Goal: Task Accomplishment & Management: Manage account settings

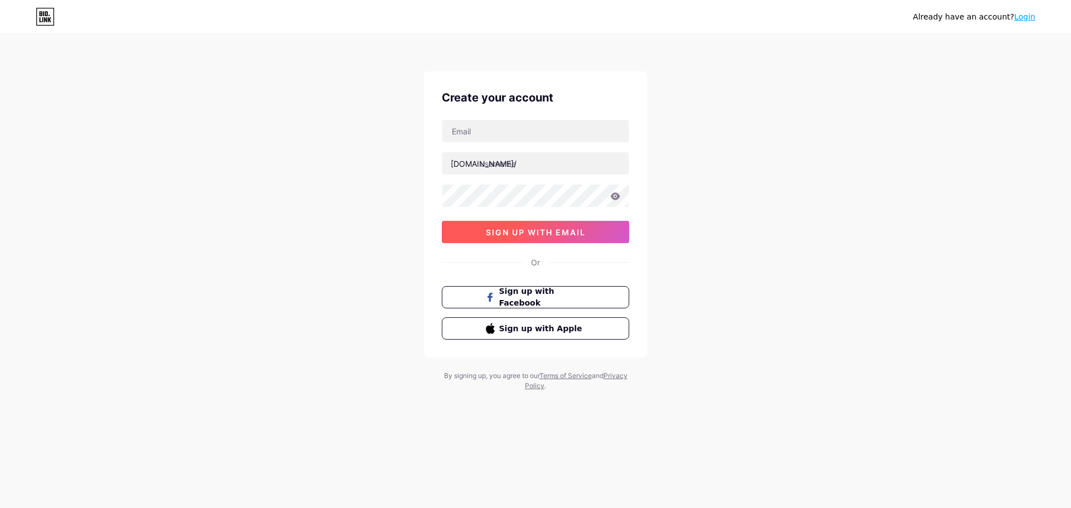
click at [597, 234] on button "sign up with email" at bounding box center [535, 232] width 187 height 22
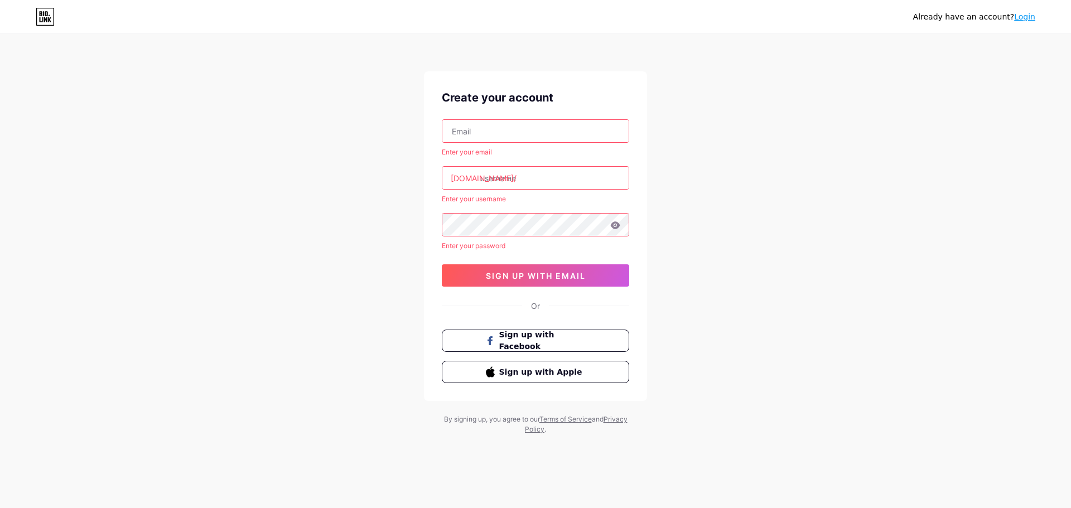
click at [615, 228] on icon at bounding box center [615, 224] width 9 height 7
click at [1030, 13] on link "Login" at bounding box center [1024, 16] width 21 height 9
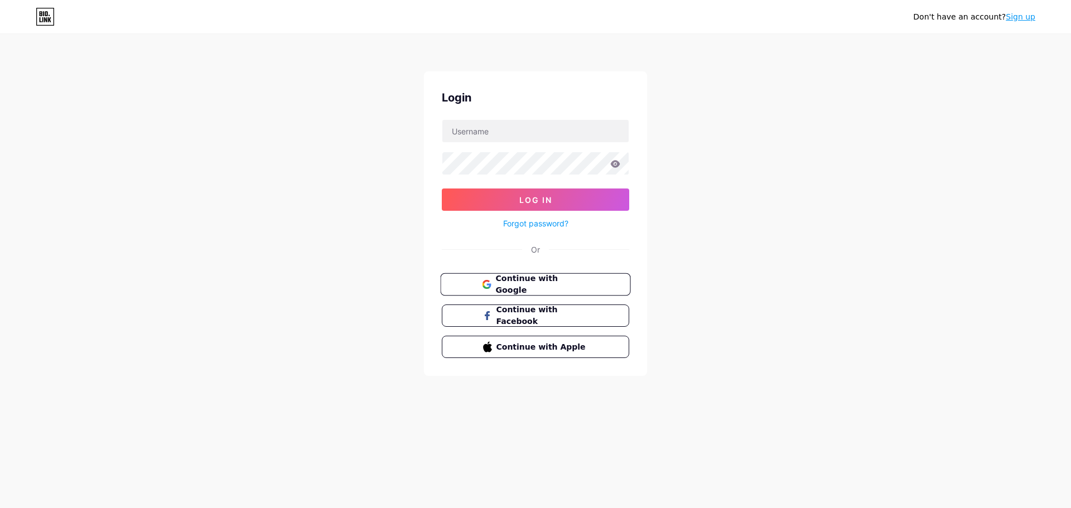
click at [571, 275] on button "Continue with Google" at bounding box center [535, 284] width 190 height 23
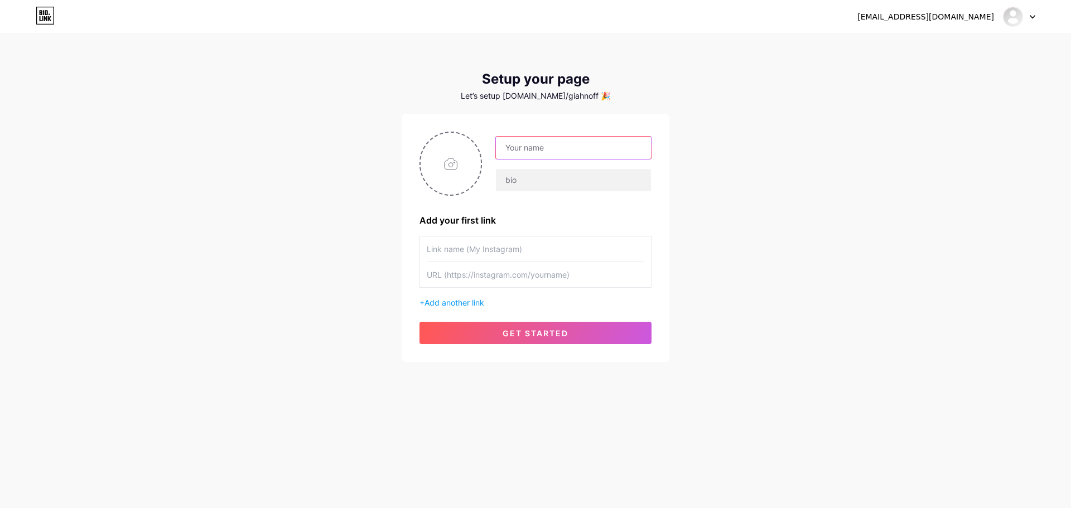
click at [587, 147] on input "text" at bounding box center [573, 148] width 155 height 22
click at [586, 147] on input "text" at bounding box center [573, 148] width 155 height 22
click at [462, 159] on input "file" at bounding box center [450, 164] width 60 height 62
type input "C:\fakepath\z6297563707602_befc3ff546b3838ae55f9869d13fbb85.jpg"
click at [568, 150] on input "text" at bounding box center [573, 148] width 155 height 22
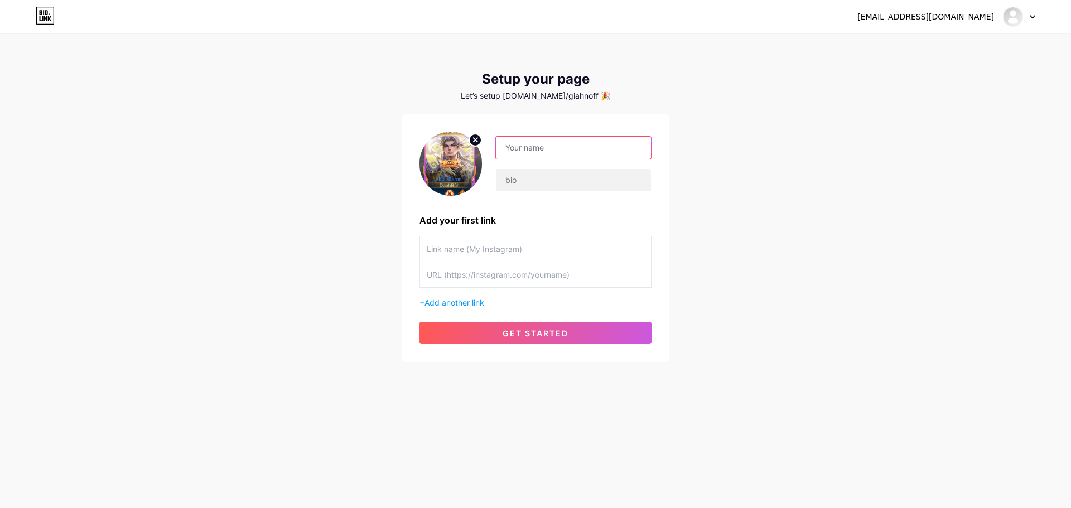
click at [568, 150] on input "text" at bounding box center [573, 148] width 155 height 22
type input "baronalllane"
click at [569, 181] on input "text" at bounding box center [573, 180] width 155 height 22
click at [574, 182] on input "text" at bounding box center [573, 180] width 155 height 22
click at [592, 142] on input "baronalllane" at bounding box center [573, 148] width 155 height 22
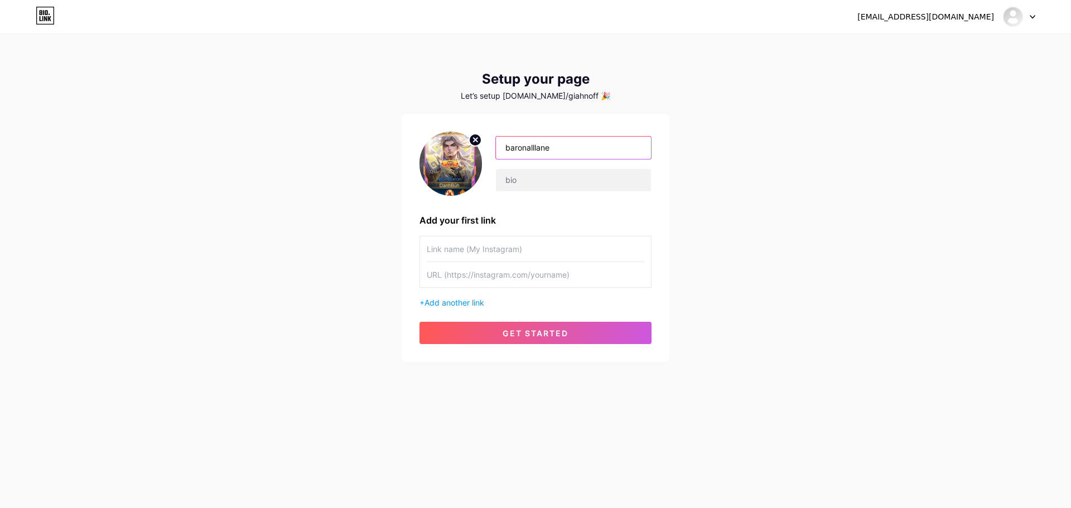
drag, startPoint x: 575, startPoint y: 146, endPoint x: 390, endPoint y: 152, distance: 185.2
click at [390, 152] on div "2304giahan@gmail.com Dashboard Logout Setup your page Let’s setup bio.link/giah…" at bounding box center [535, 199] width 1071 height 398
click at [564, 183] on input "text" at bounding box center [573, 180] width 155 height 22
click at [563, 141] on input "text" at bounding box center [573, 148] width 155 height 22
type input "baronalllane"
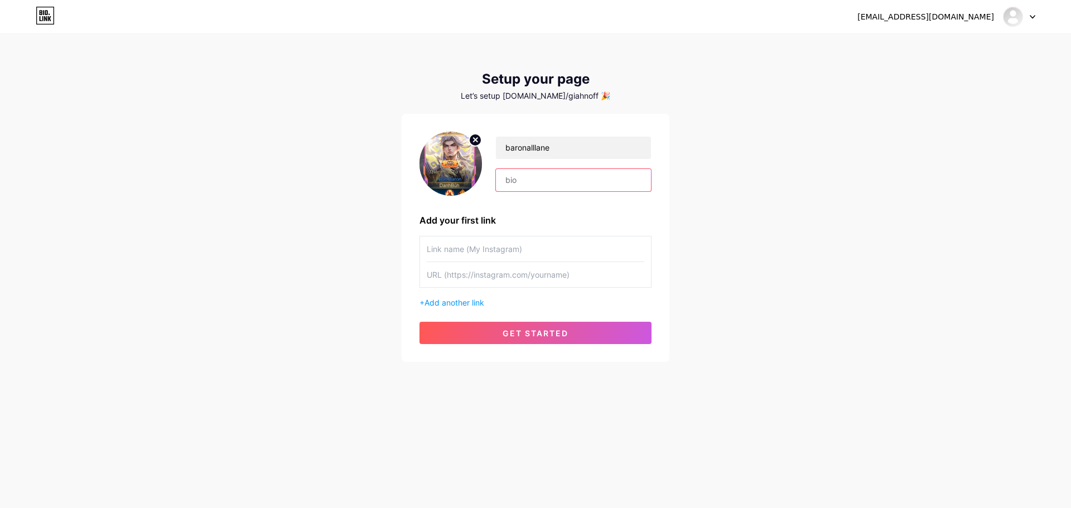
click at [568, 184] on input "text" at bounding box center [573, 180] width 155 height 22
paste input "baronalllane"
type input "baronalllane"
click at [593, 340] on button "get started" at bounding box center [535, 333] width 232 height 22
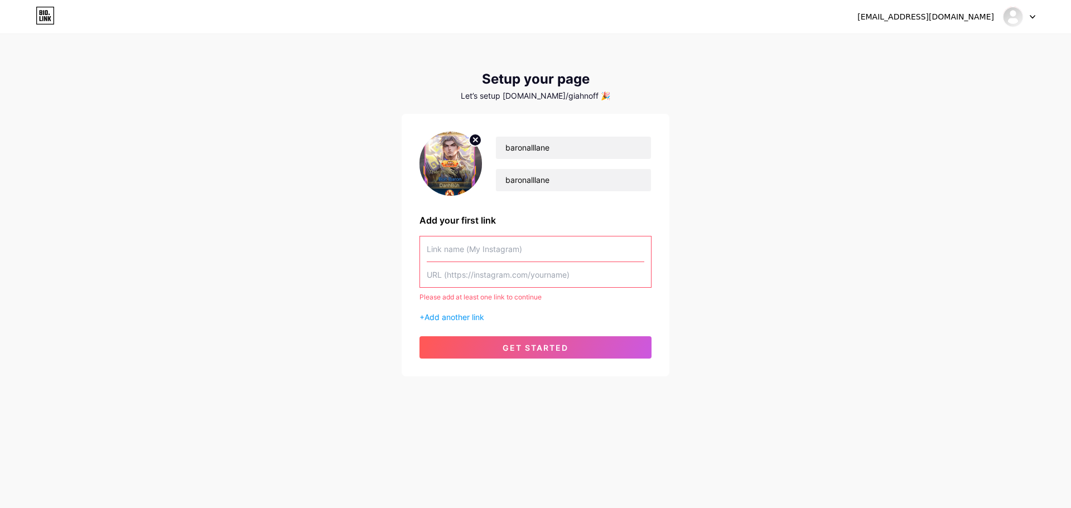
click at [519, 239] on input "text" at bounding box center [535, 248] width 217 height 25
click at [525, 247] on input "text" at bounding box center [535, 248] width 217 height 25
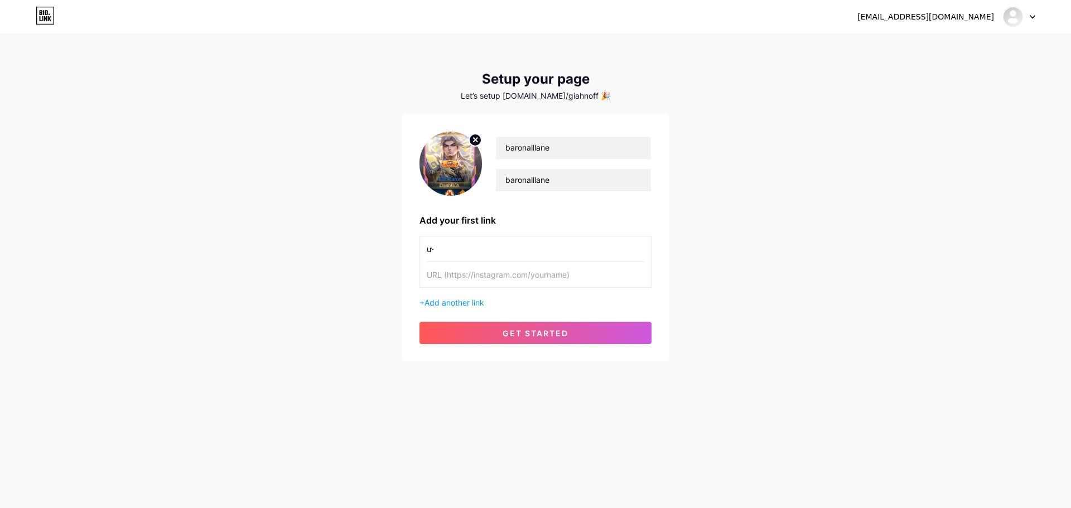
type input "ư"
type input "website baron all lane"
click at [520, 274] on input "text" at bounding box center [535, 274] width 217 height 25
click at [551, 338] on button "get started" at bounding box center [535, 333] width 232 height 22
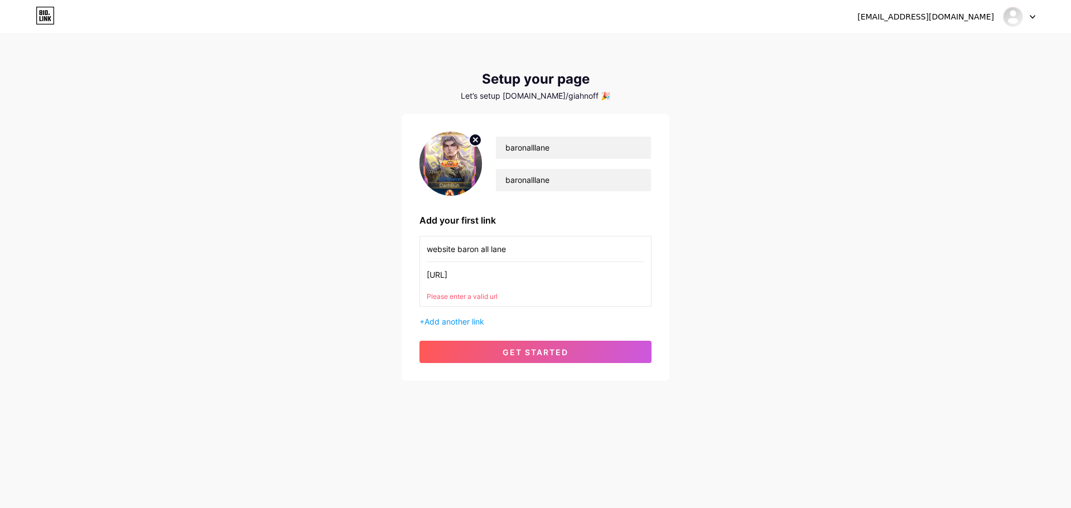
click at [501, 293] on div "Please enter a valid url" at bounding box center [535, 297] width 217 height 10
click at [475, 283] on input "https://zalo" at bounding box center [535, 274] width 217 height 25
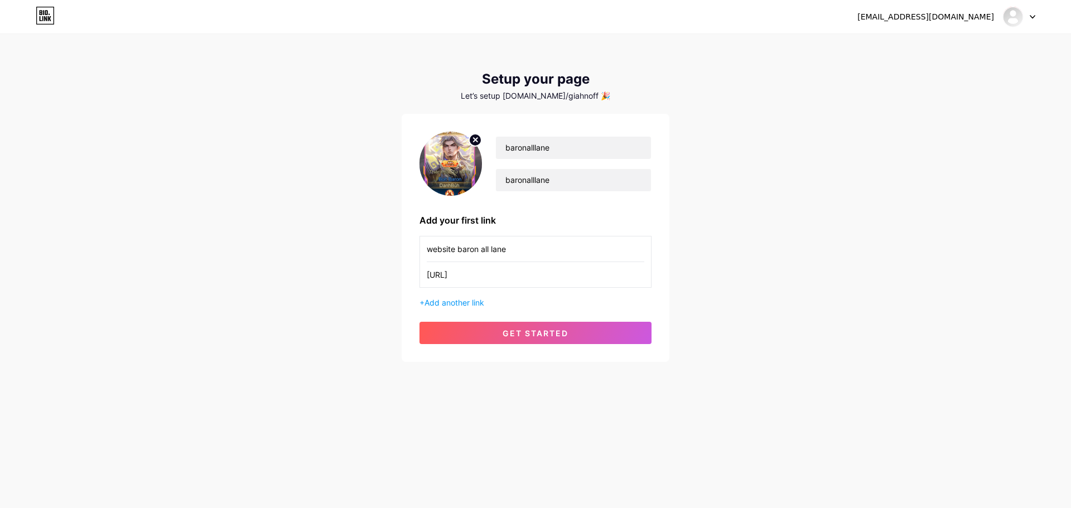
click at [558, 328] on span "get started" at bounding box center [535, 332] width 66 height 9
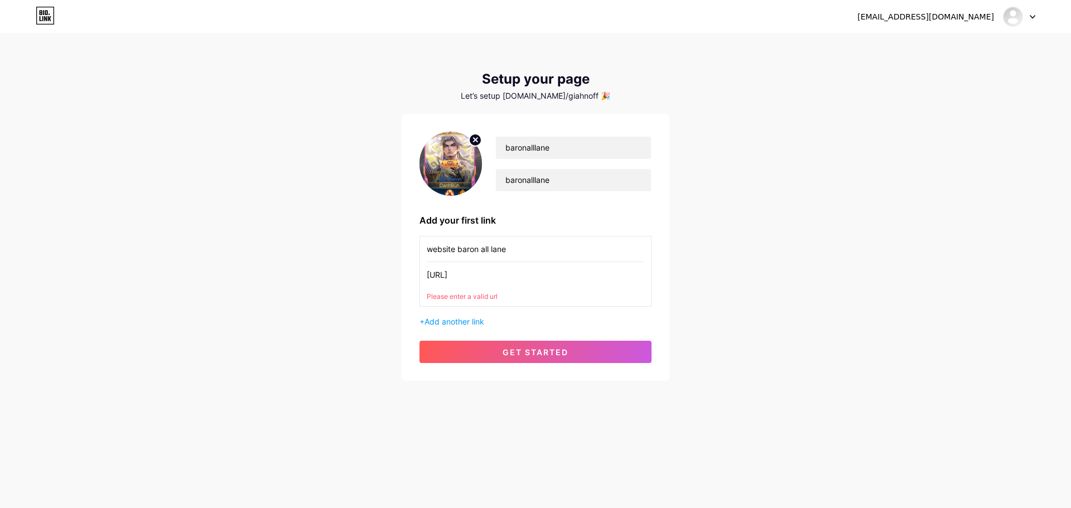
click at [484, 301] on div "Please enter a valid url" at bounding box center [535, 297] width 217 height 10
click at [497, 290] on div "https://tiktok Please enter a valid url" at bounding box center [535, 282] width 217 height 40
drag, startPoint x: 504, startPoint y: 273, endPoint x: 372, endPoint y: 278, distance: 131.7
click at [372, 277] on div "2304giahan@gmail.com Dashboard Logout Setup your page Let’s setup bio.link/giah…" at bounding box center [535, 208] width 1071 height 417
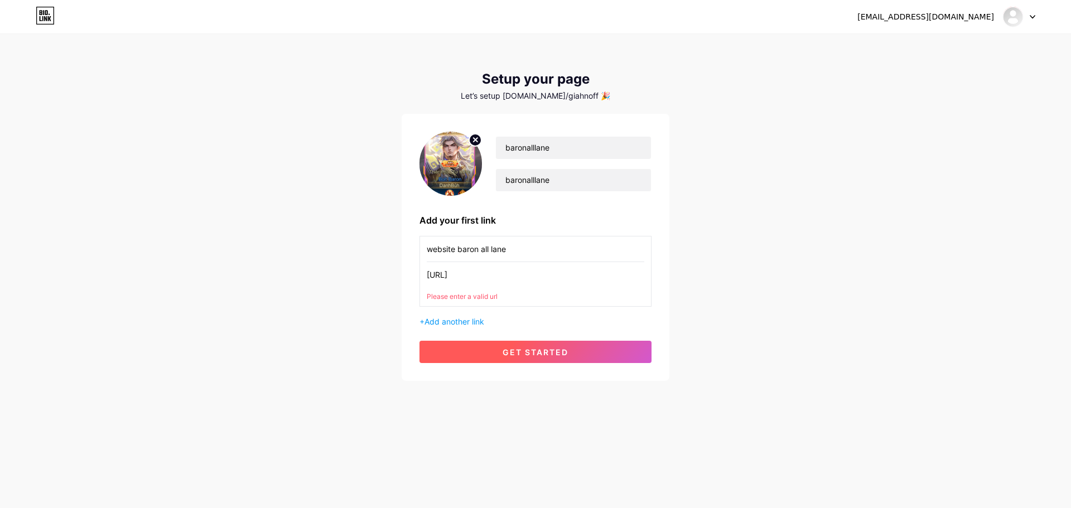
paste input "www.tiktok.com/@thandong2k25"
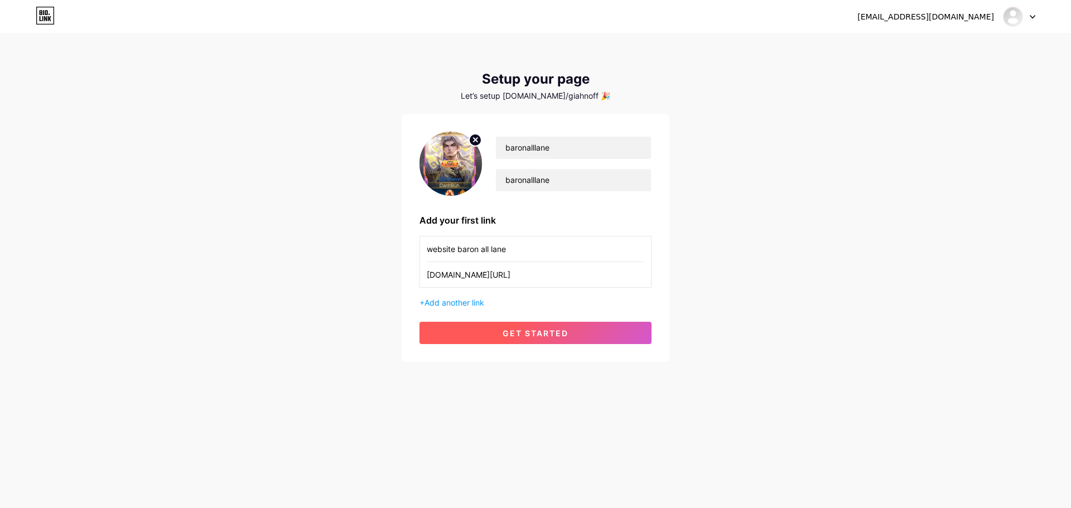
type input "www.tiktok.com/@thandong2k25"
click at [560, 328] on span "get started" at bounding box center [535, 332] width 66 height 9
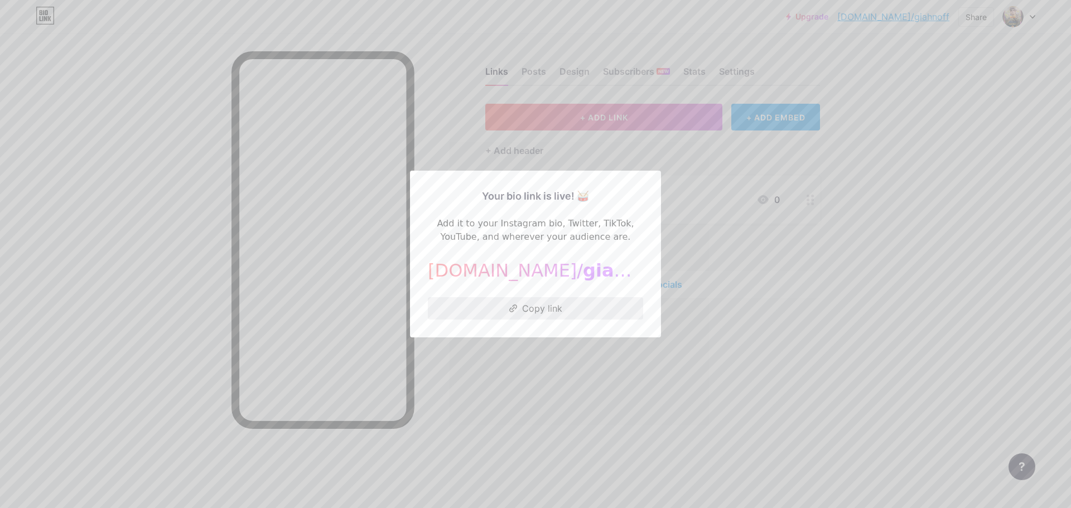
click at [539, 302] on button "Copy link" at bounding box center [535, 308] width 215 height 22
drag, startPoint x: 535, startPoint y: 309, endPoint x: 563, endPoint y: 324, distance: 31.9
click at [535, 310] on button "Copied!" at bounding box center [535, 308] width 215 height 22
drag, startPoint x: 601, startPoint y: 349, endPoint x: 607, endPoint y: 350, distance: 6.2
click at [607, 350] on div at bounding box center [535, 254] width 1071 height 508
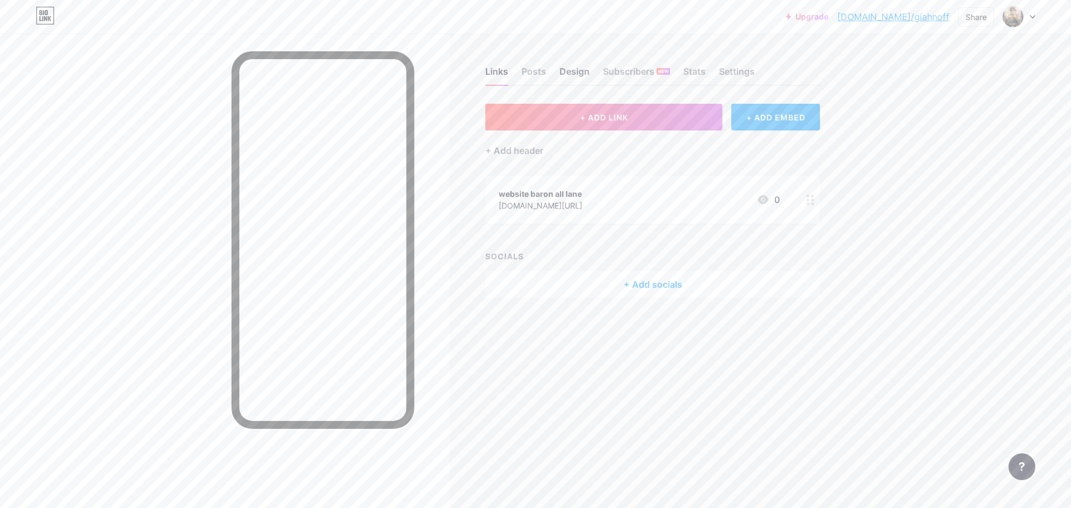
click at [575, 69] on div "Design" at bounding box center [574, 75] width 30 height 20
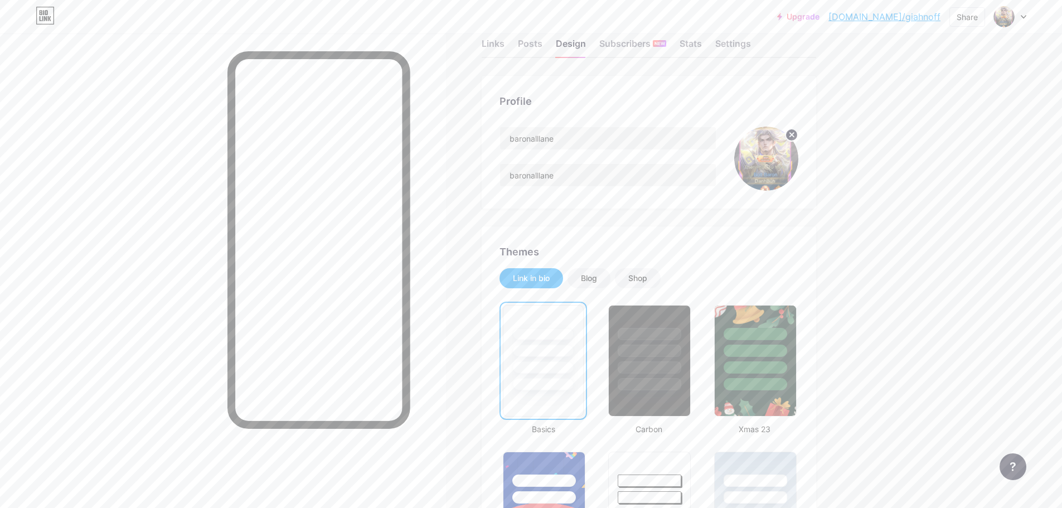
scroll to position [56, 0]
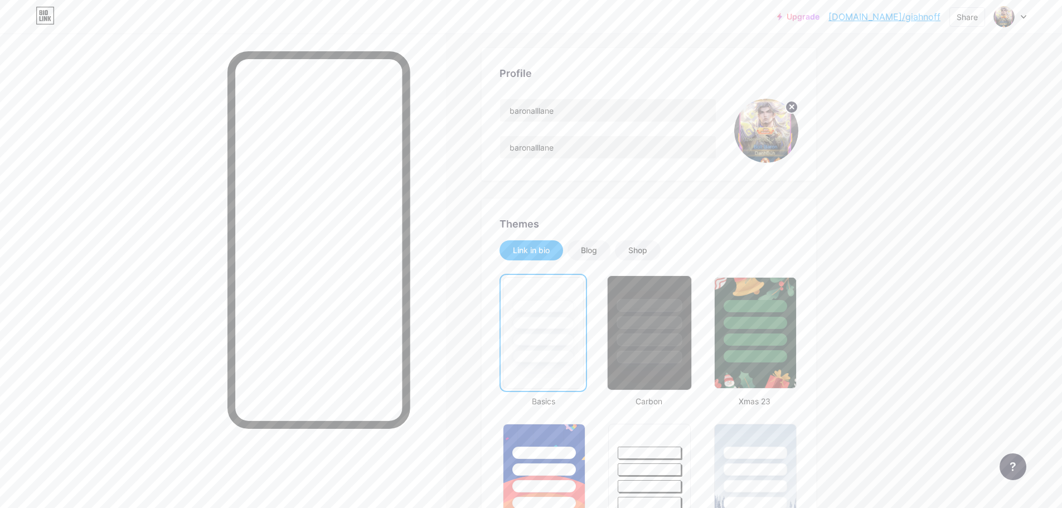
click at [650, 320] on div at bounding box center [649, 322] width 65 height 13
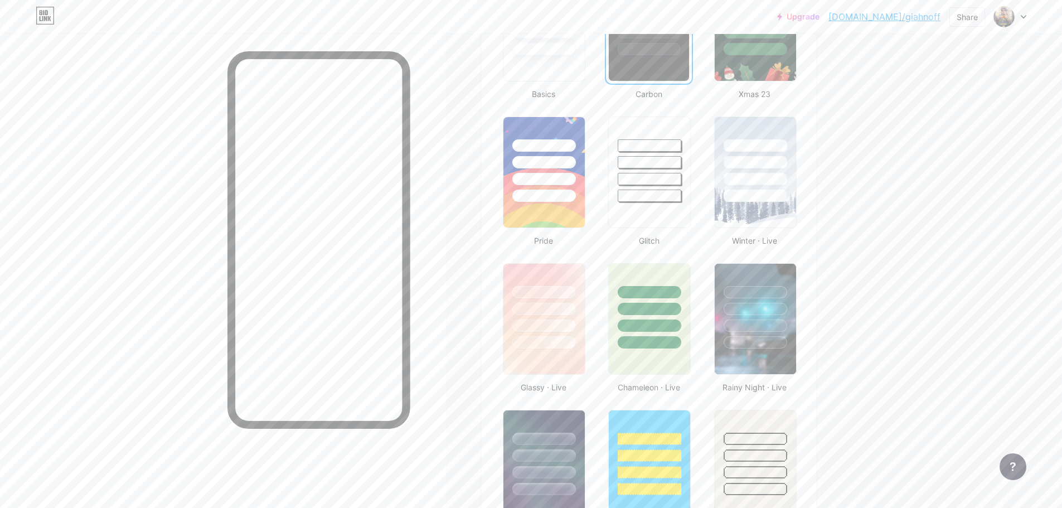
scroll to position [390, 0]
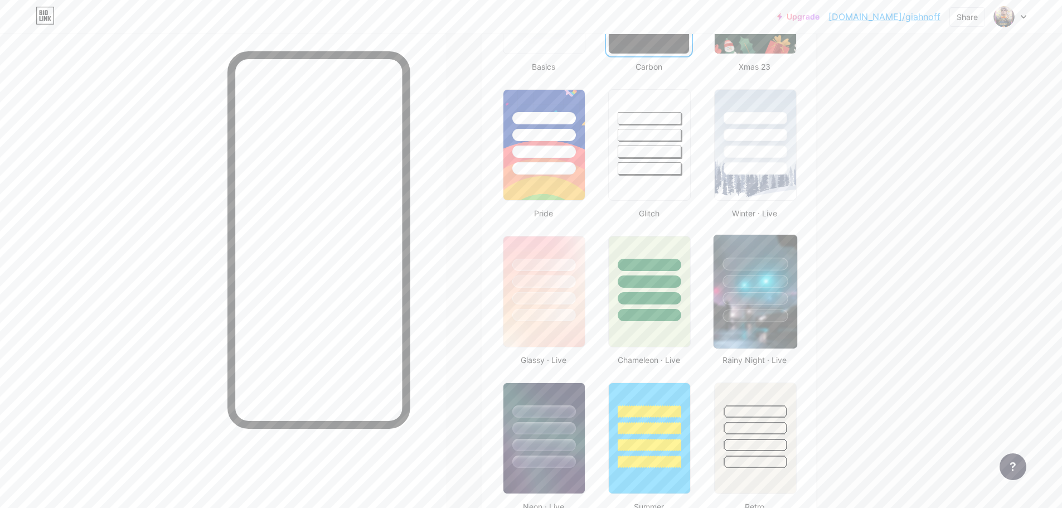
click at [764, 304] on div at bounding box center [755, 298] width 65 height 13
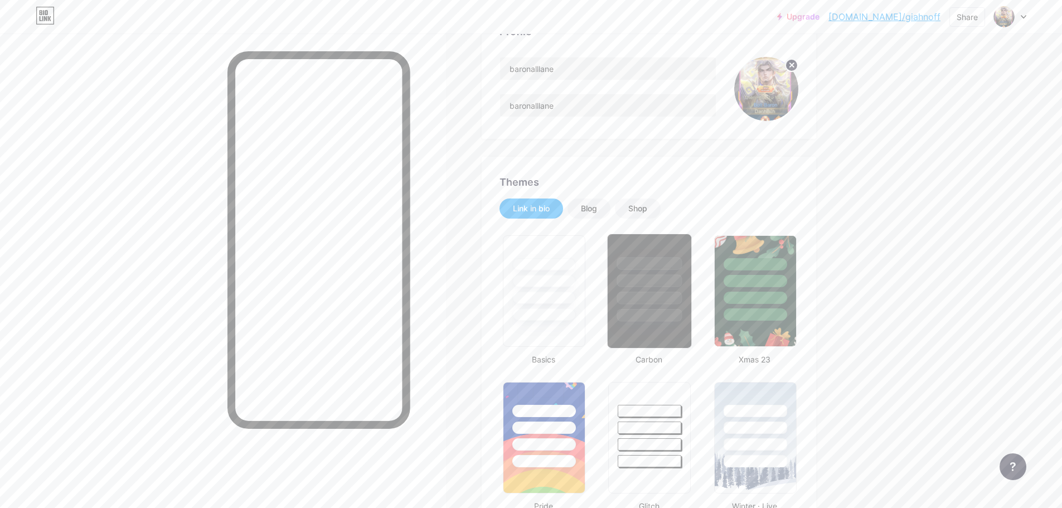
scroll to position [0, 0]
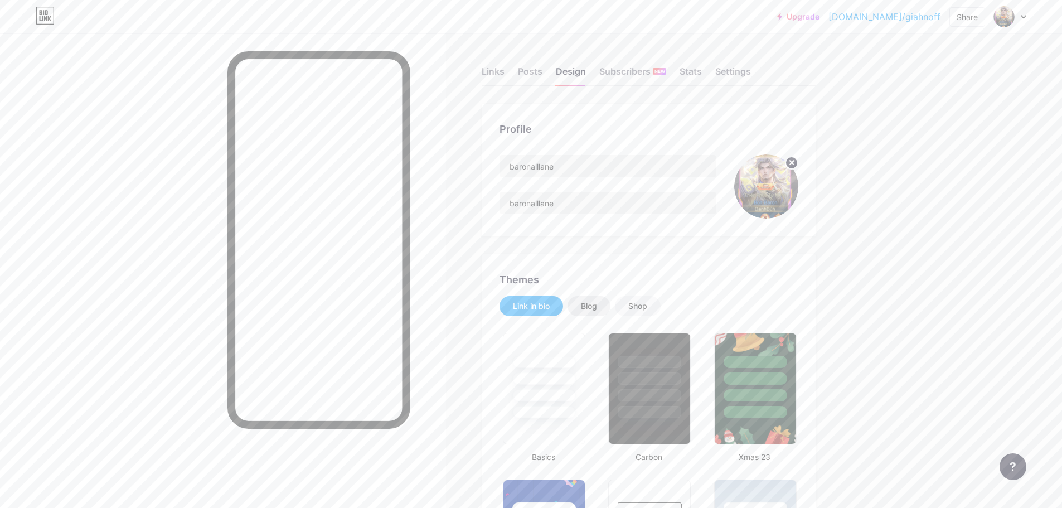
click at [592, 304] on div "Blog" at bounding box center [589, 306] width 16 height 11
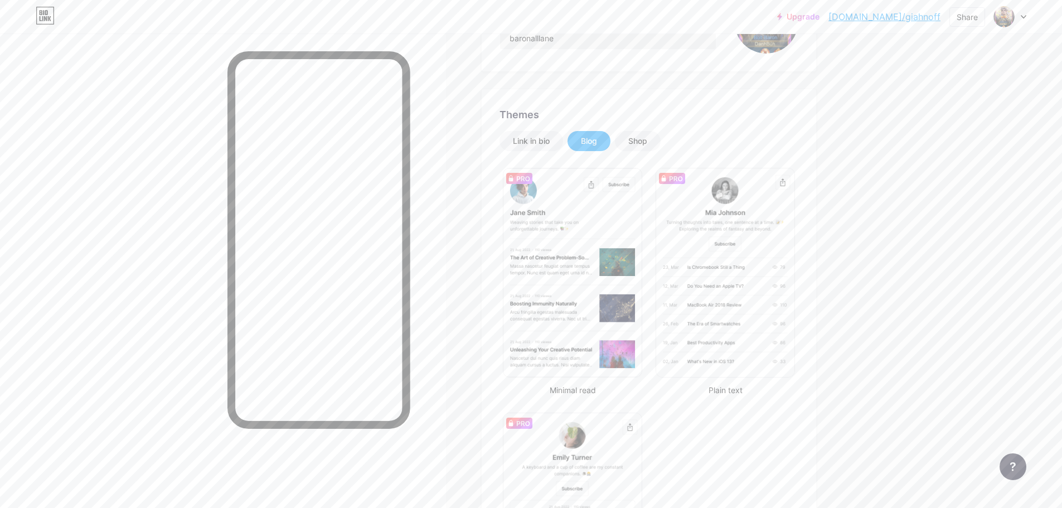
scroll to position [167, 0]
click at [647, 142] on div "Shop" at bounding box center [637, 138] width 19 height 11
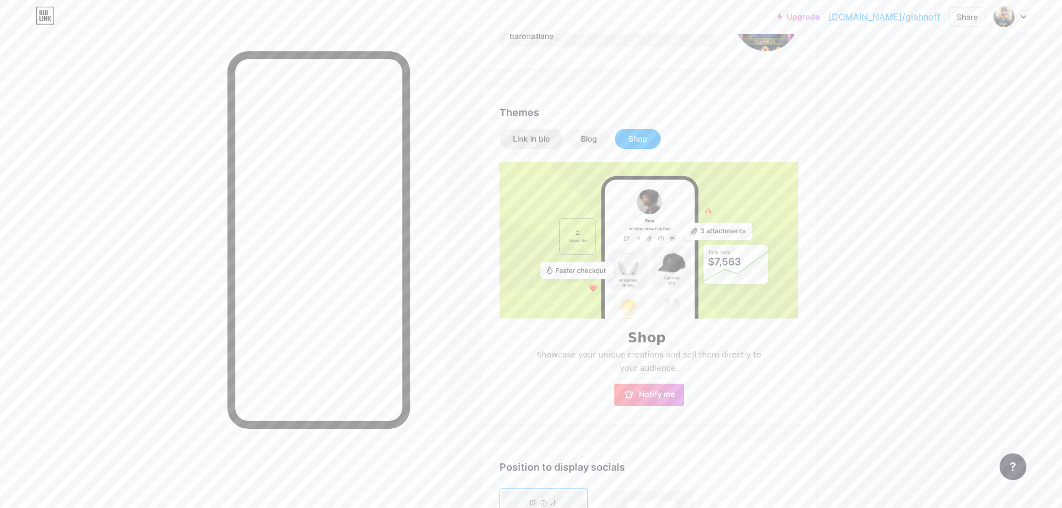
click at [509, 141] on div "Link in bio" at bounding box center [532, 139] width 64 height 20
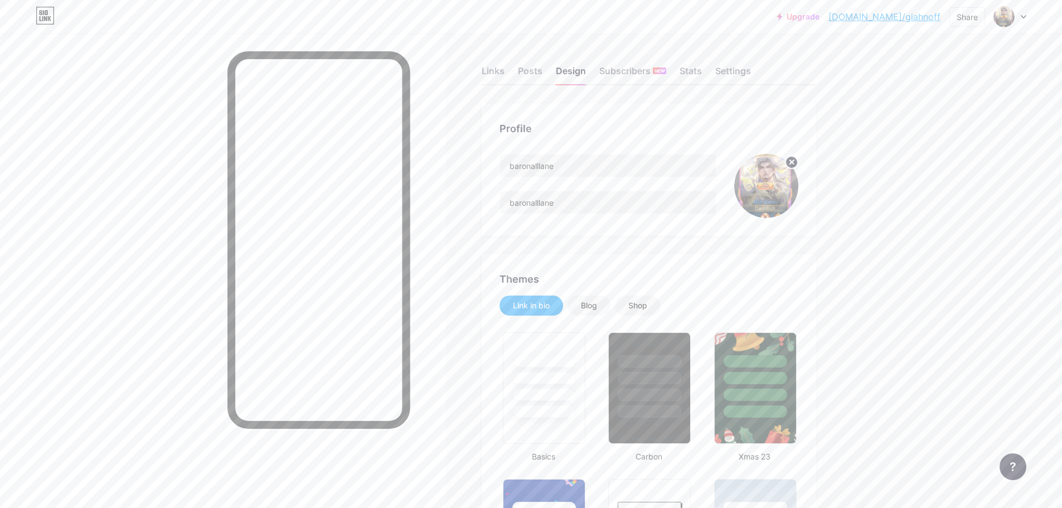
scroll to position [0, 0]
click at [590, 307] on div "Blog" at bounding box center [589, 306] width 16 height 11
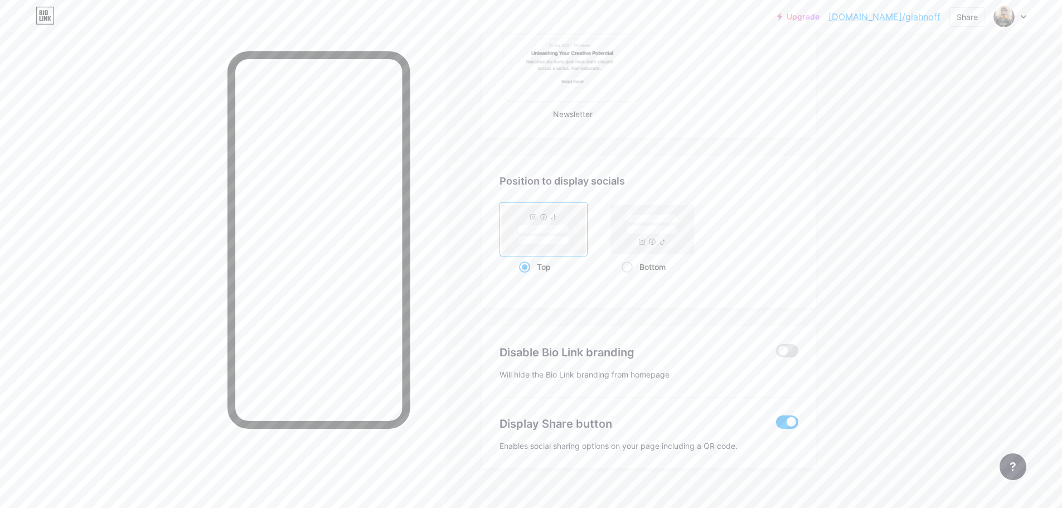
scroll to position [703, 0]
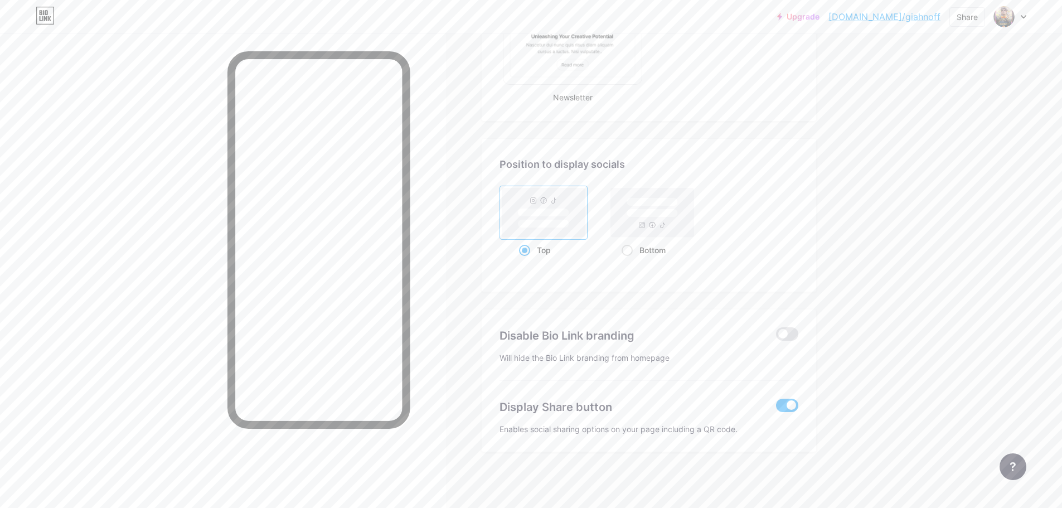
click at [779, 408] on div "Display Share button" at bounding box center [649, 407] width 299 height 17
click at [793, 401] on span at bounding box center [787, 405] width 22 height 13
click at [776, 408] on input "checkbox" at bounding box center [776, 408] width 0 height 0
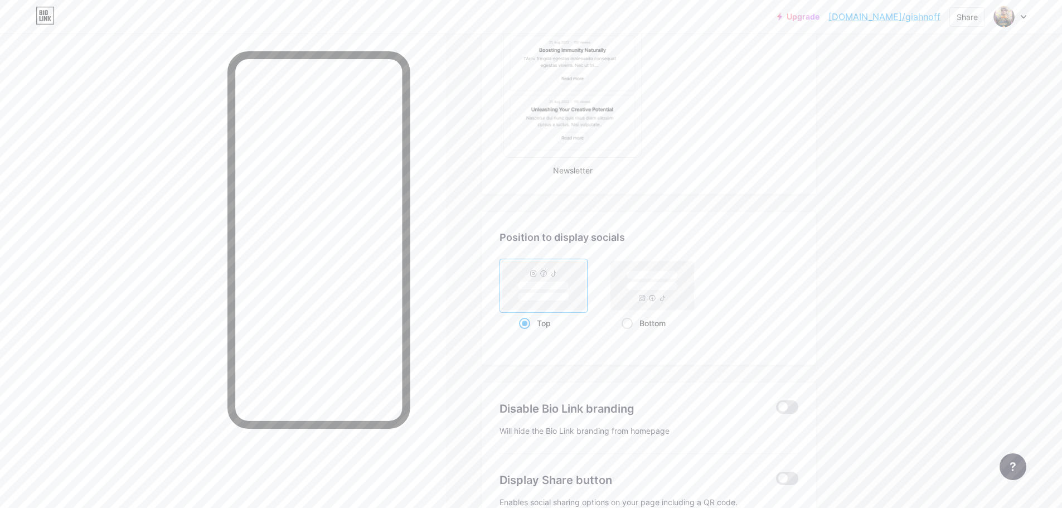
scroll to position [647, 0]
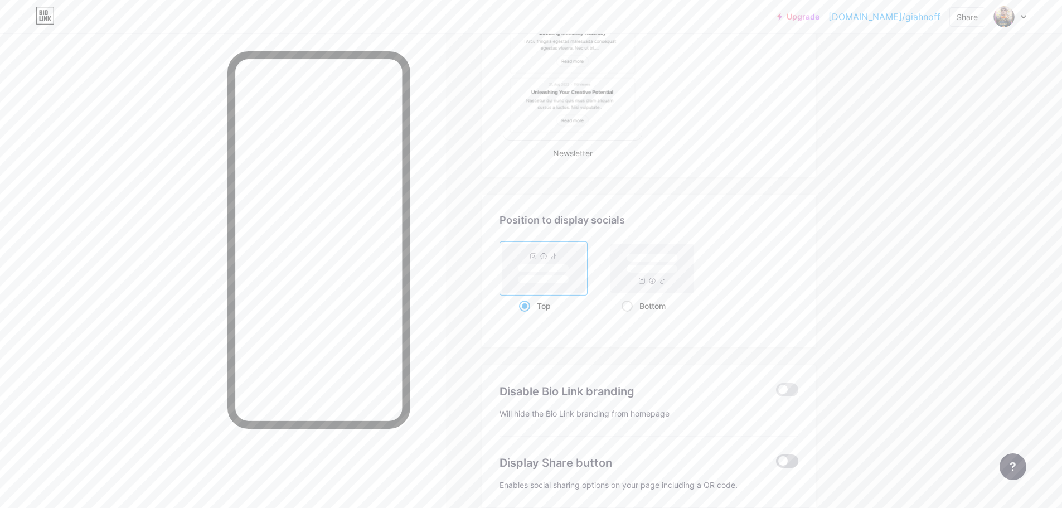
click at [784, 458] on span at bounding box center [787, 460] width 22 height 13
click at [776, 464] on input "checkbox" at bounding box center [776, 464] width 0 height 0
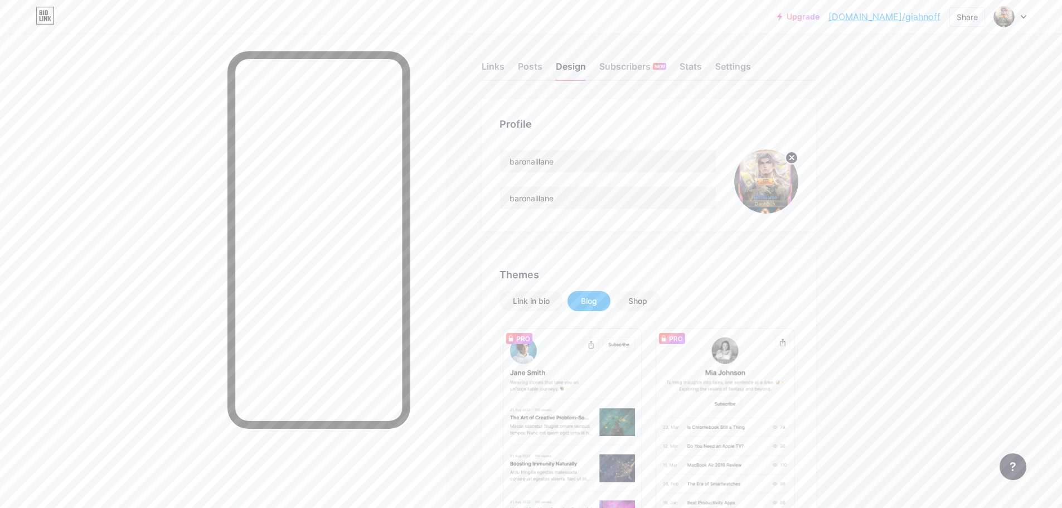
scroll to position [0, 0]
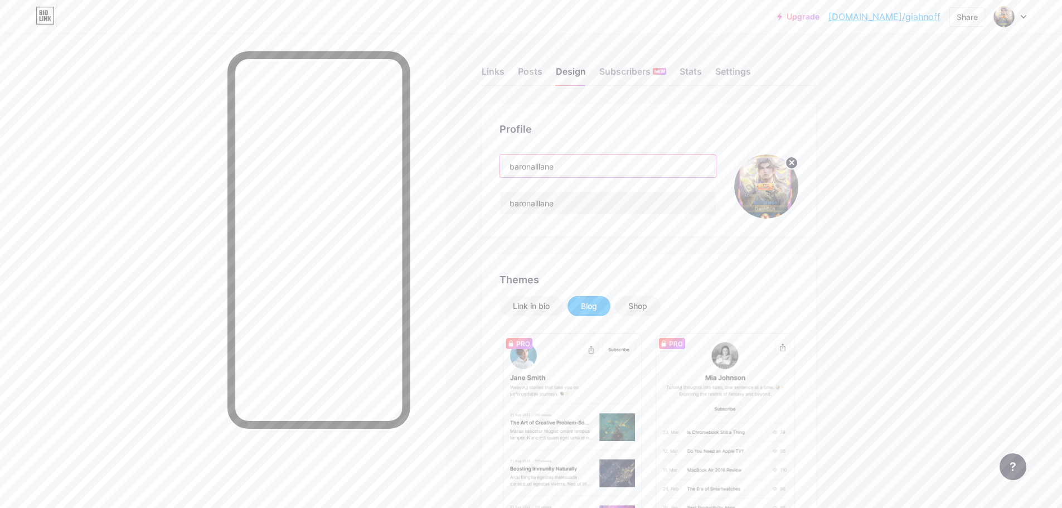
drag, startPoint x: 621, startPoint y: 169, endPoint x: 462, endPoint y: 183, distance: 160.1
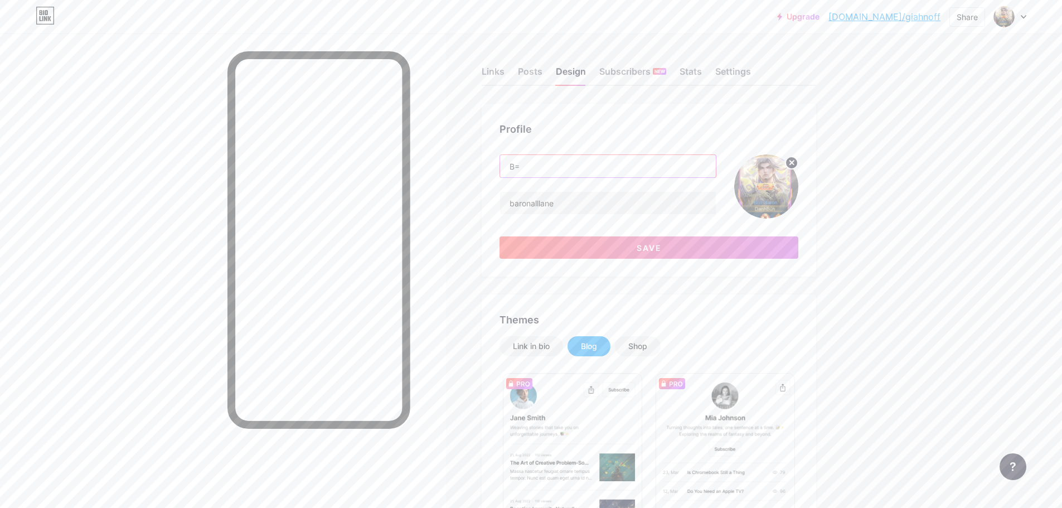
type input "B"
type input "BaronAllLane"
click at [600, 207] on input "baronalllane" at bounding box center [608, 203] width 216 height 22
type input "b"
type input "d"
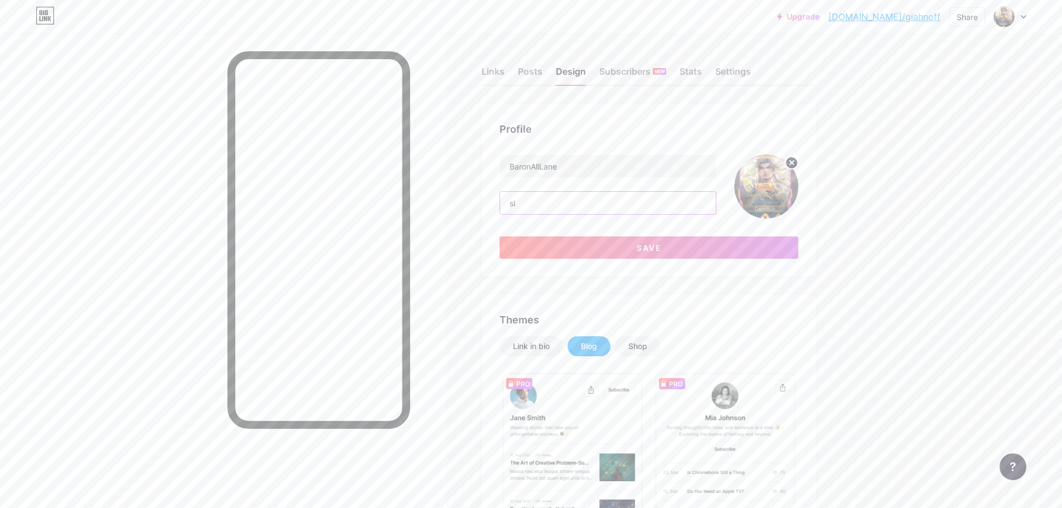
type input "s"
type input "hello cảm ơn mọi người đã vào"
click at [758, 250] on button "Save" at bounding box center [649, 247] width 299 height 22
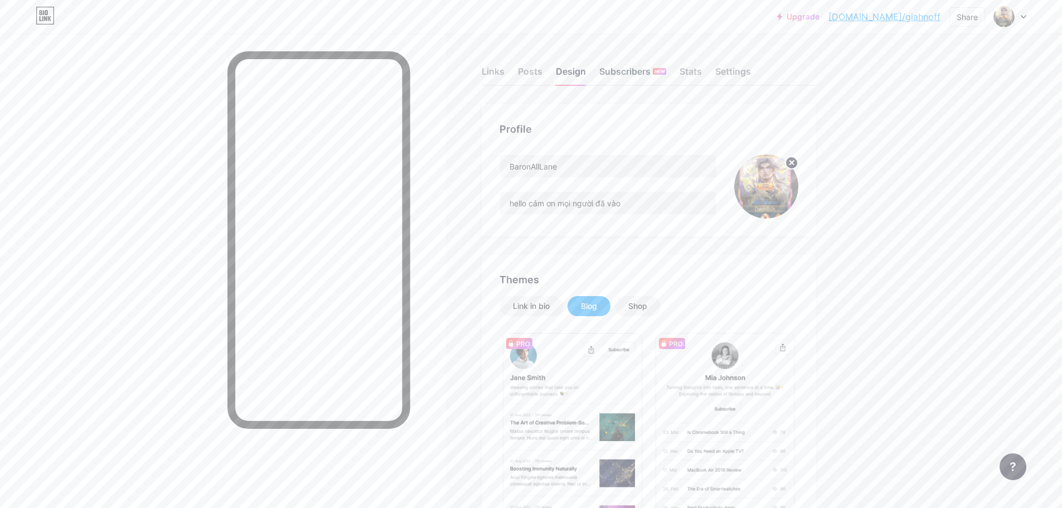
click at [654, 72] on div "Subscribers NEW" at bounding box center [632, 75] width 67 height 20
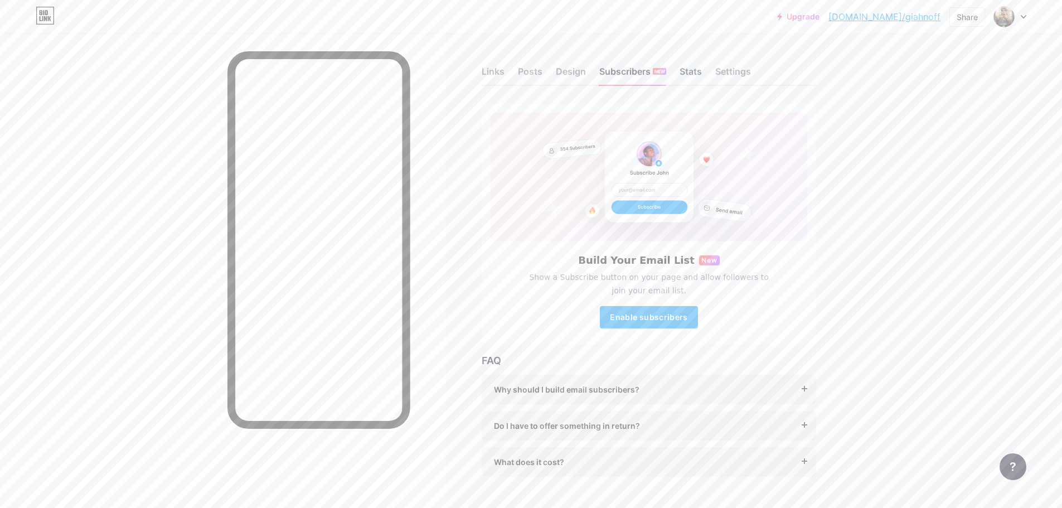
click at [683, 76] on div "Stats" at bounding box center [691, 75] width 22 height 20
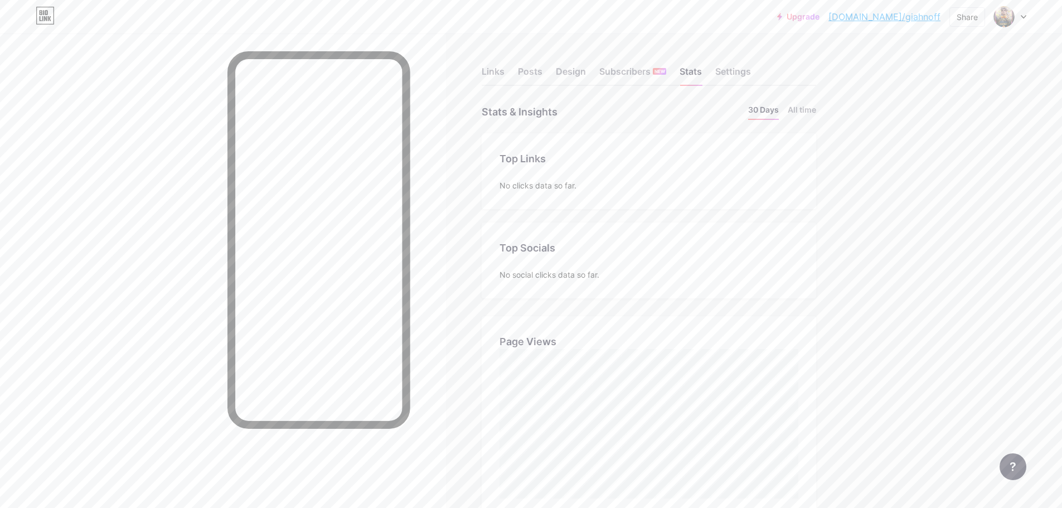
click at [743, 64] on div "Links Posts Design Subscribers NEW Stats Settings" at bounding box center [649, 66] width 335 height 39
click at [738, 68] on div "Settings" at bounding box center [733, 75] width 36 height 20
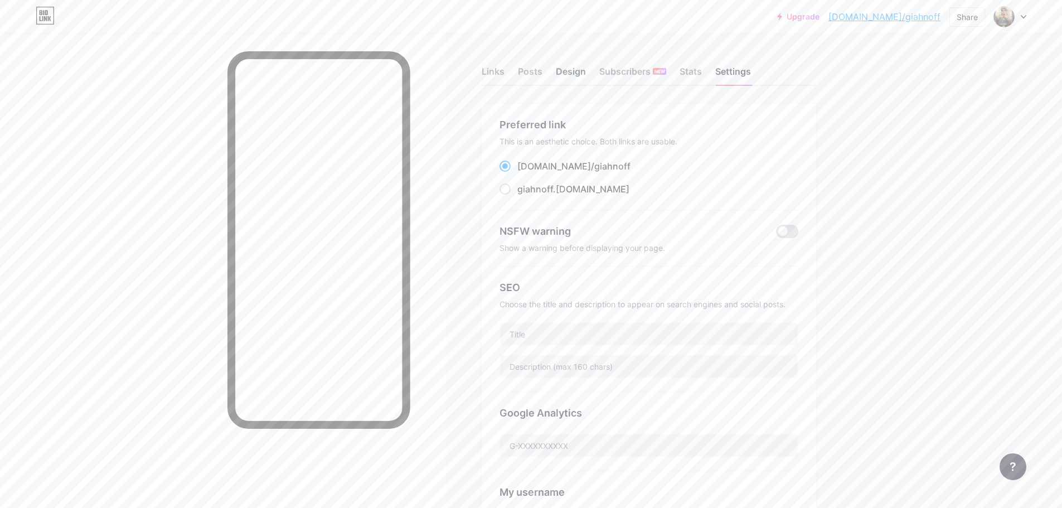
click at [563, 71] on div "Design" at bounding box center [571, 75] width 30 height 20
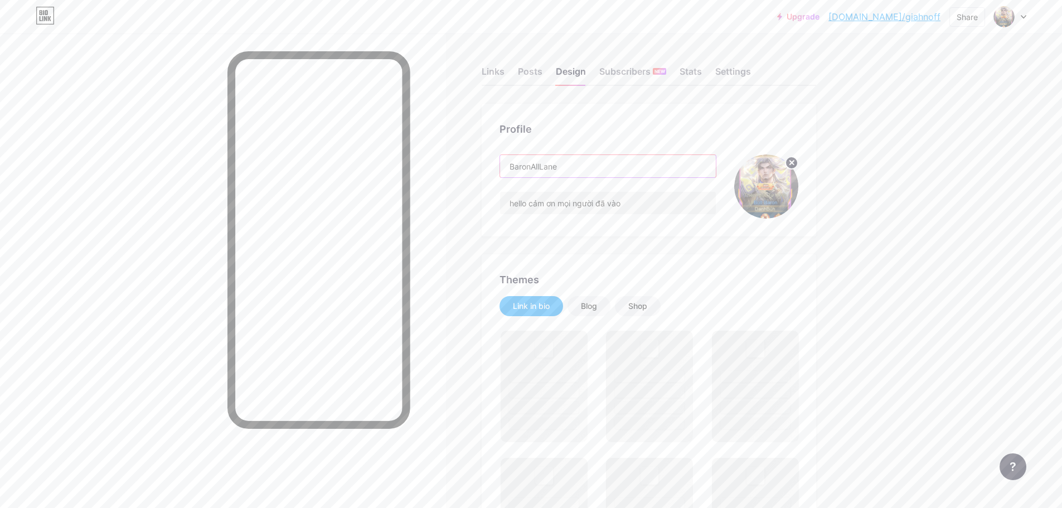
drag, startPoint x: 594, startPoint y: 171, endPoint x: 469, endPoint y: 191, distance: 127.1
click at [739, 72] on div "Settings" at bounding box center [733, 75] width 36 height 20
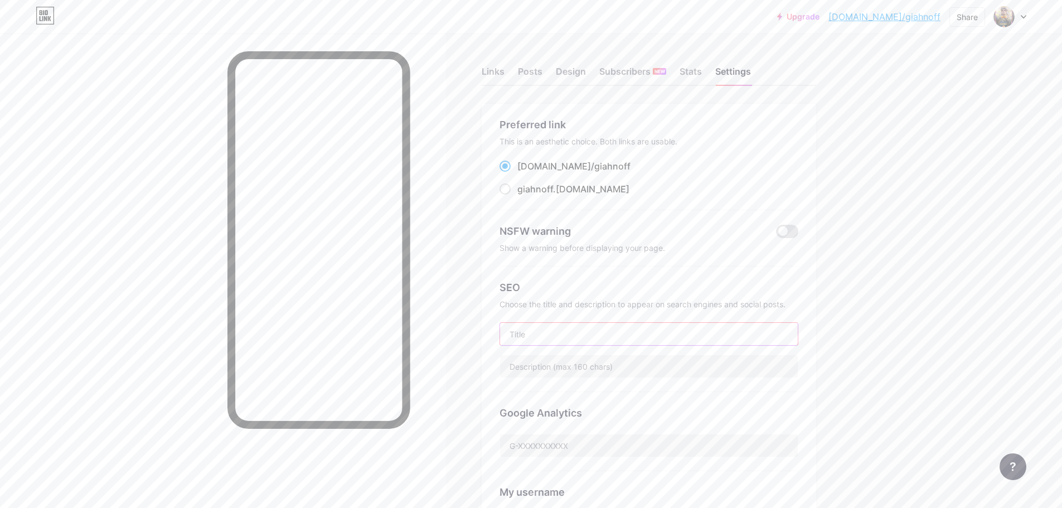
drag, startPoint x: 573, startPoint y: 331, endPoint x: 579, endPoint y: 332, distance: 5.8
click at [573, 331] on input "text" at bounding box center [649, 334] width 298 height 22
paste input "BaronAllLane"
type input "BaronAllLane"
click at [610, 375] on input "text" at bounding box center [649, 366] width 298 height 22
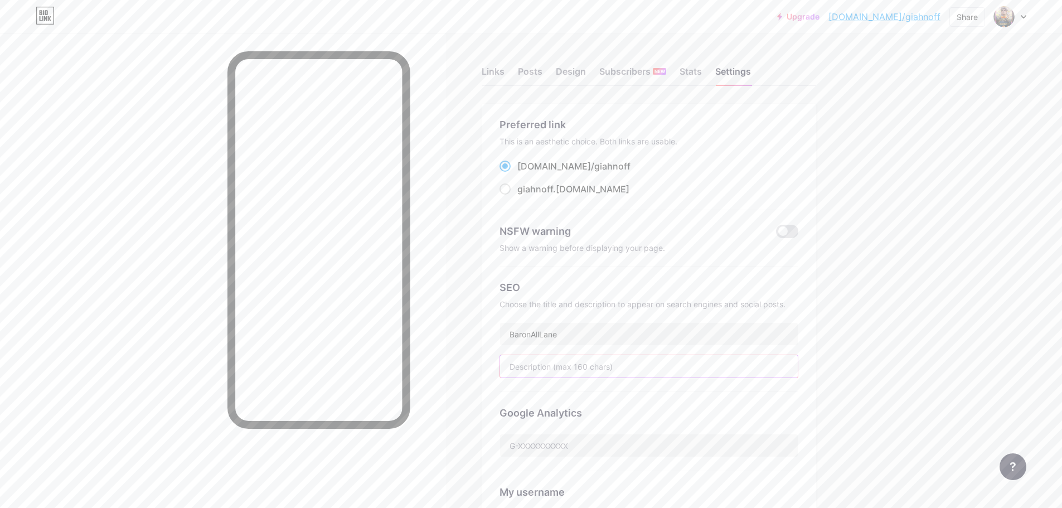
click at [583, 371] on input "text" at bounding box center [649, 366] width 298 height 22
type input "H"
type input "B"
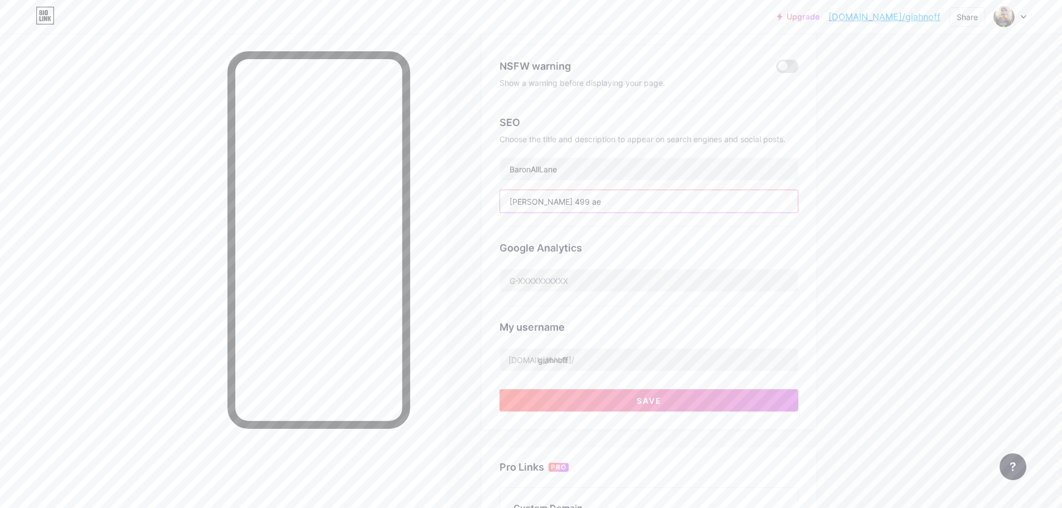
scroll to position [167, 0]
type input "em T chào 499 ae"
click at [620, 353] on input "giahnoff" at bounding box center [649, 357] width 298 height 22
drag, startPoint x: 568, startPoint y: 366, endPoint x: 538, endPoint y: 369, distance: 30.2
click at [538, 369] on div "Preferred link This is an aesthetic choice. Both links are usable. bio.link/ gi…" at bounding box center [649, 179] width 299 height 459
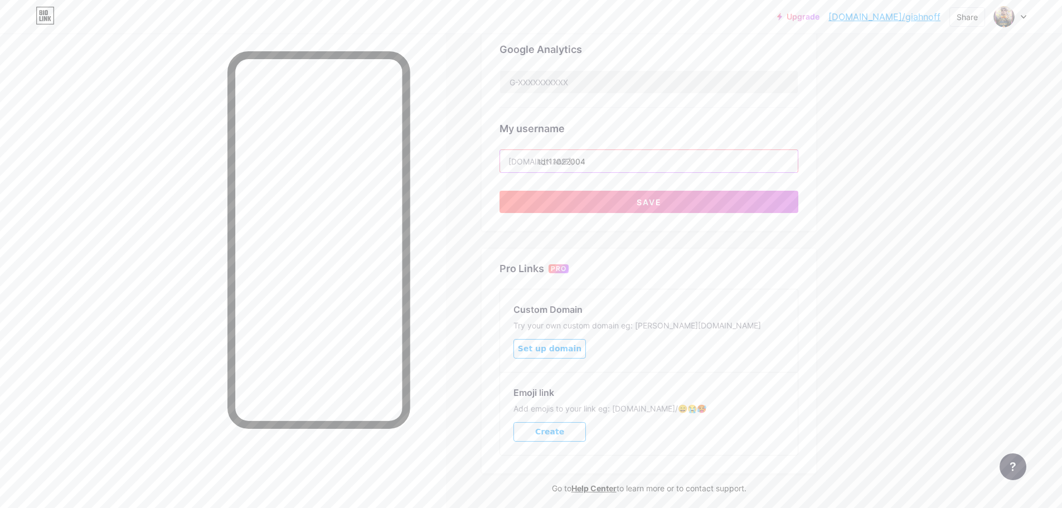
scroll to position [390, 0]
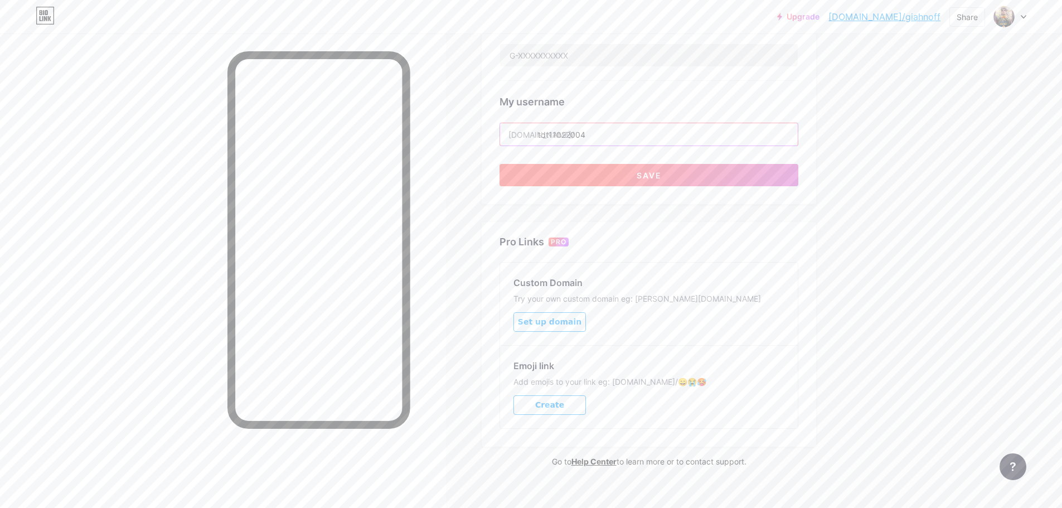
type input "tdt11022004"
click at [685, 180] on button "Save" at bounding box center [649, 175] width 299 height 22
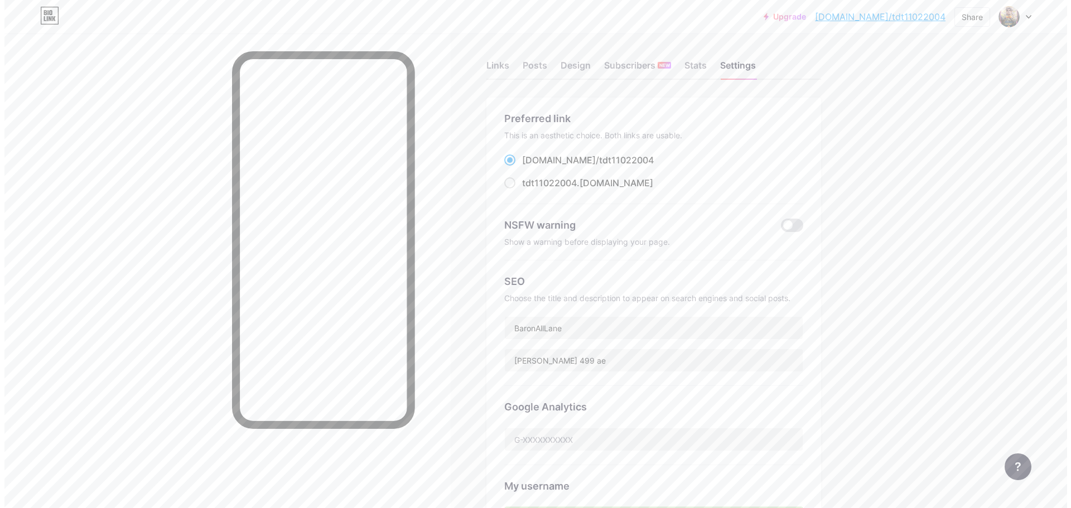
scroll to position [0, 0]
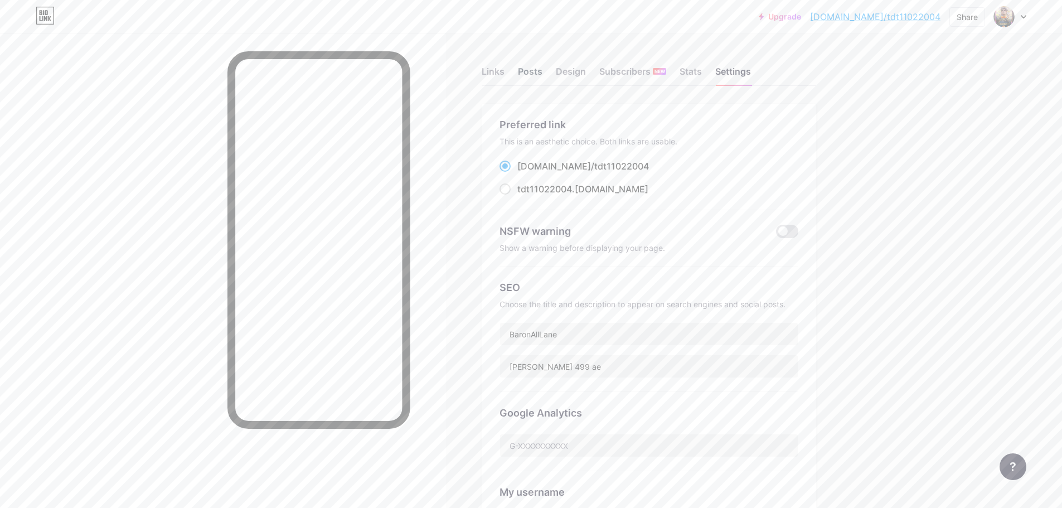
click at [541, 75] on div "Posts" at bounding box center [530, 75] width 25 height 20
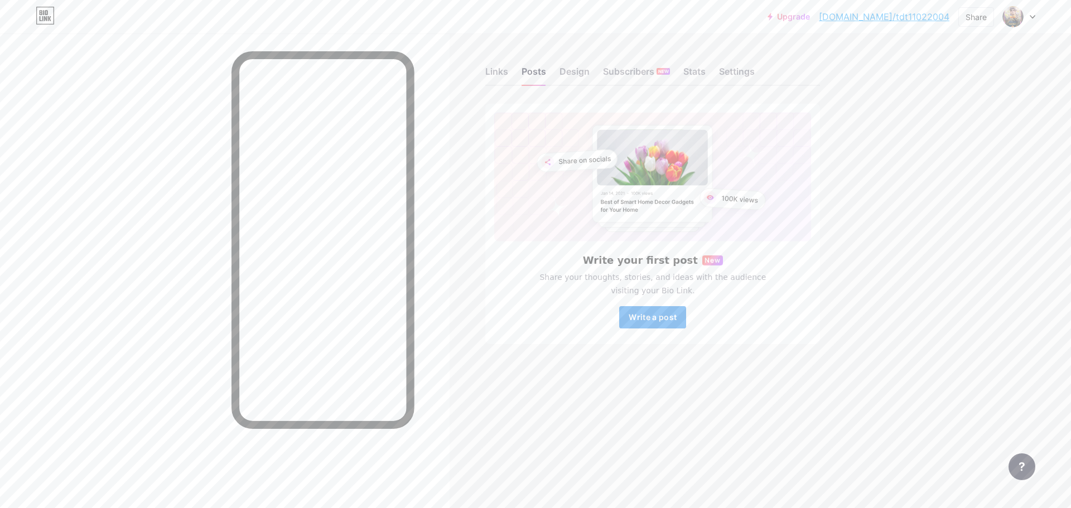
click at [654, 316] on span "Write a post" at bounding box center [652, 316] width 48 height 9
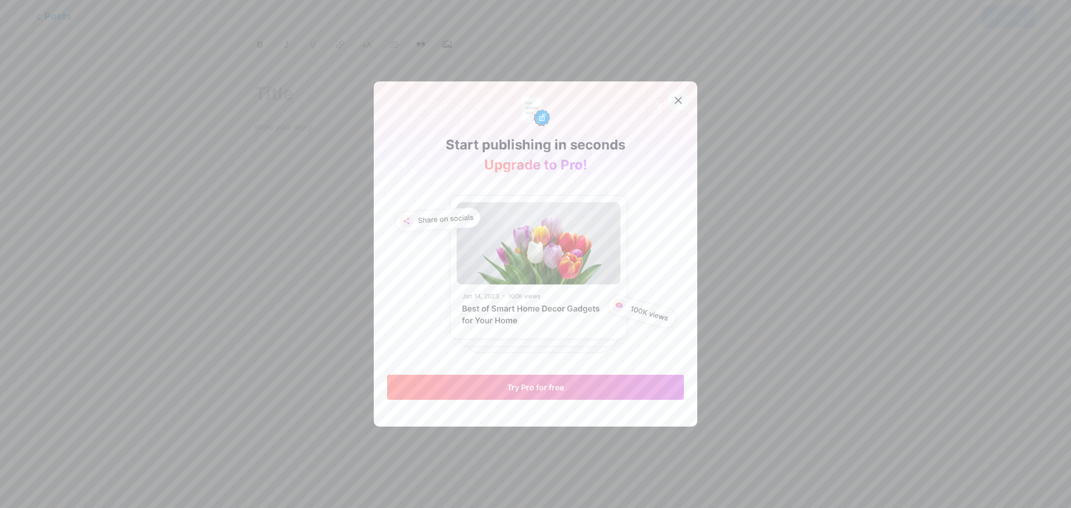
click at [674, 101] on icon at bounding box center [678, 100] width 9 height 9
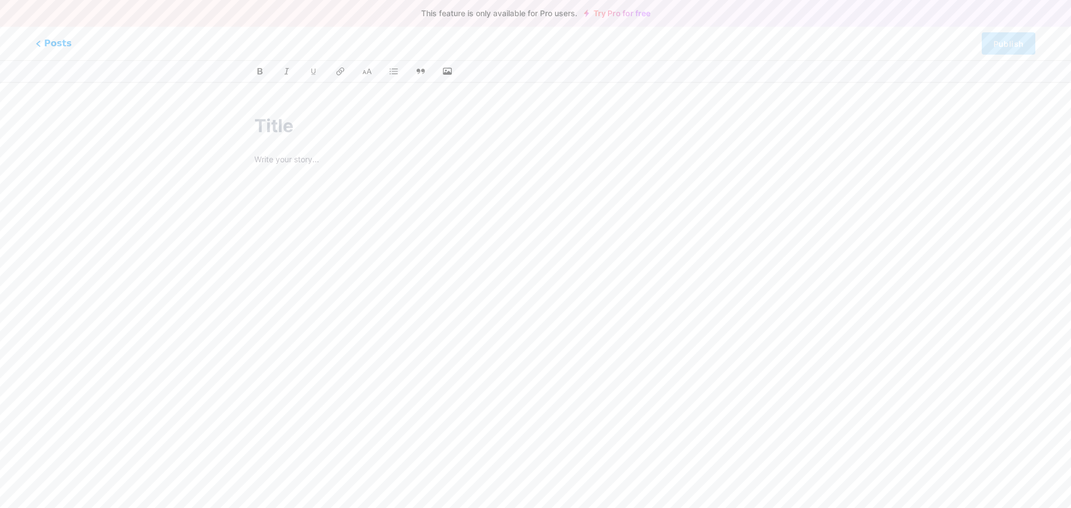
drag, startPoint x: 602, startPoint y: 324, endPoint x: 586, endPoint y: 322, distance: 15.7
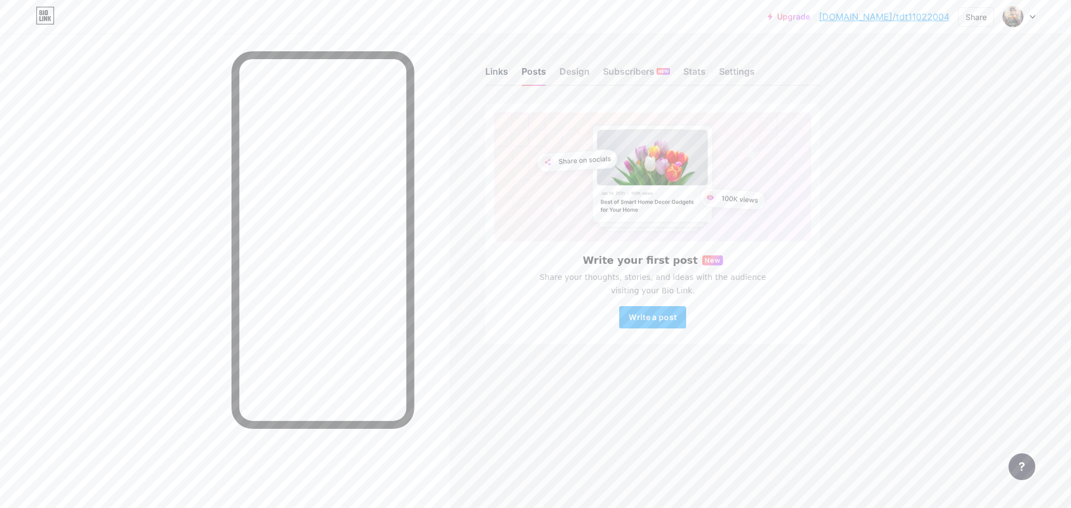
click at [500, 69] on div "Links" at bounding box center [496, 75] width 23 height 20
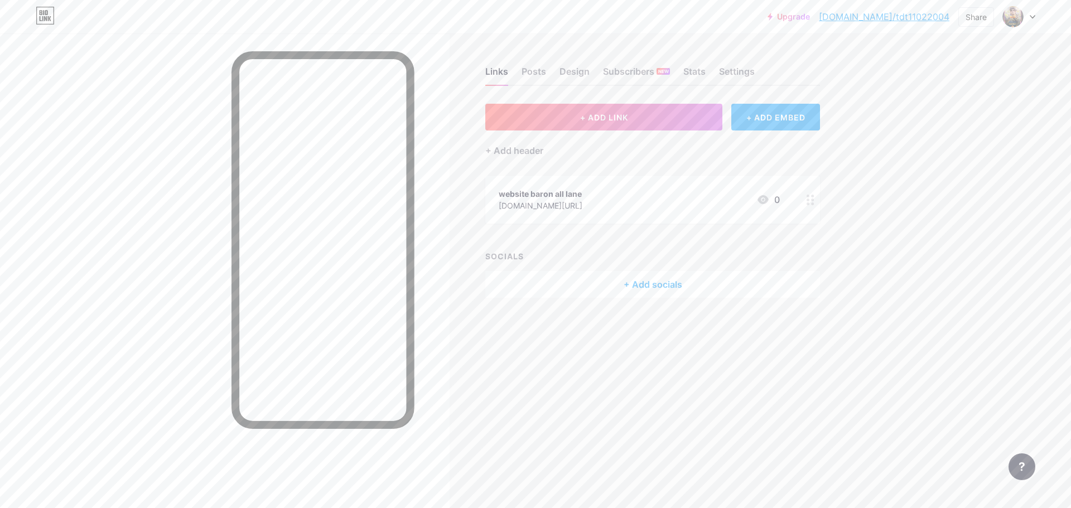
click at [674, 284] on div "+ Add socials" at bounding box center [652, 284] width 335 height 27
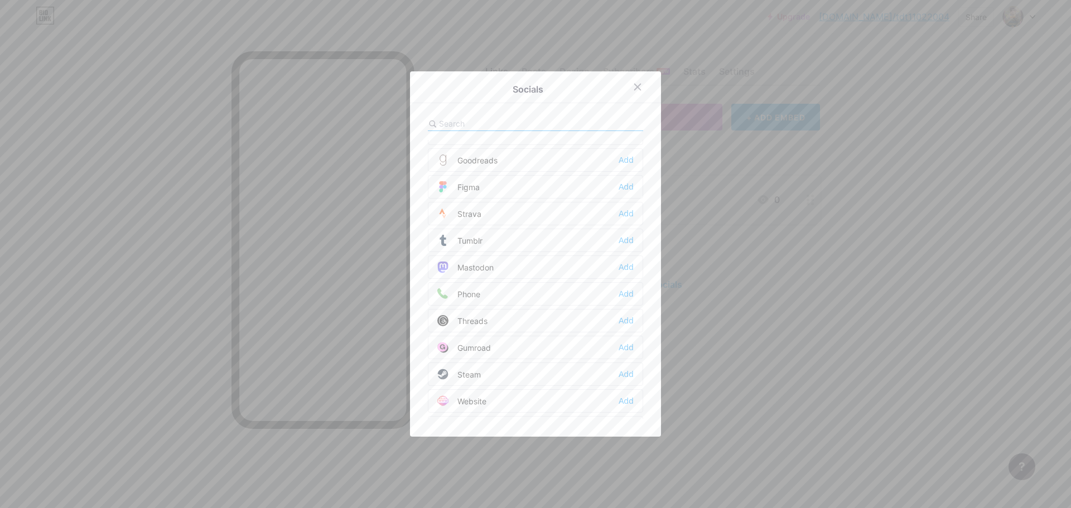
scroll to position [1006, 0]
click at [579, 126] on div at bounding box center [535, 124] width 215 height 14
click at [576, 123] on div at bounding box center [535, 124] width 215 height 14
click at [486, 124] on input "text" at bounding box center [500, 124] width 123 height 12
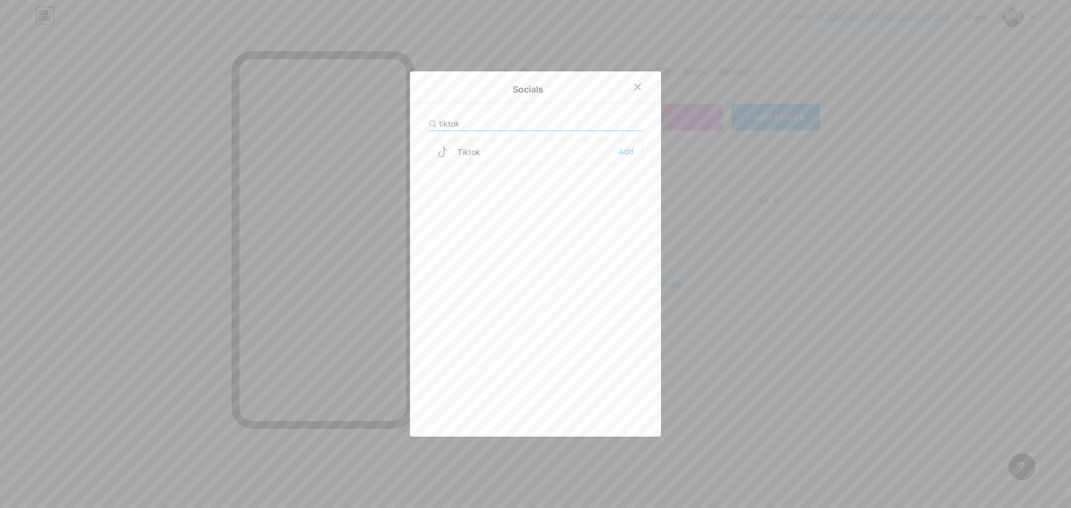
type input "tiktok"
click at [630, 152] on div "Tiktok Add" at bounding box center [535, 151] width 215 height 23
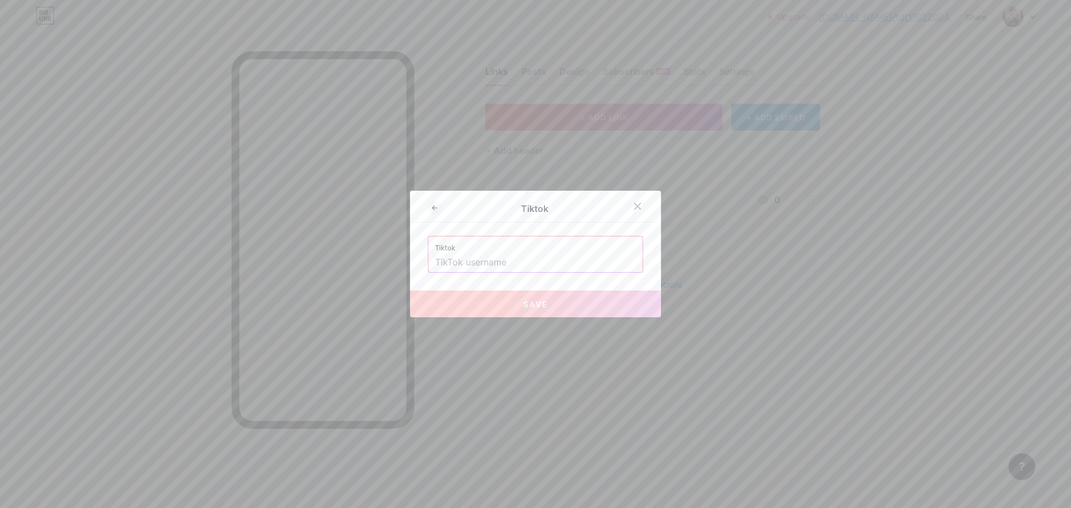
click at [528, 258] on input "text" at bounding box center [535, 262] width 201 height 19
paste input "thandong2k25"
type input "thandong2k25"
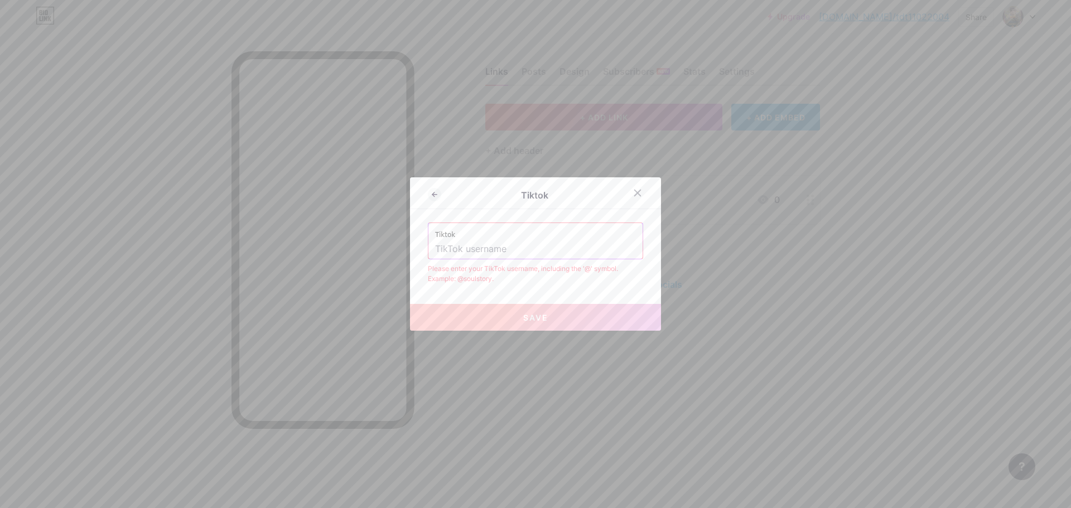
paste input "www.tiktok.com/@thandong2k25"
click at [593, 326] on button "Save" at bounding box center [535, 317] width 251 height 27
drag, startPoint x: 502, startPoint y: 250, endPoint x: 400, endPoint y: 249, distance: 102.0
click at [400, 249] on div "Tiktok Tiktok www.tiktok.com/@thandong2k25 Please enter your TikTok username, i…" at bounding box center [535, 254] width 1071 height 508
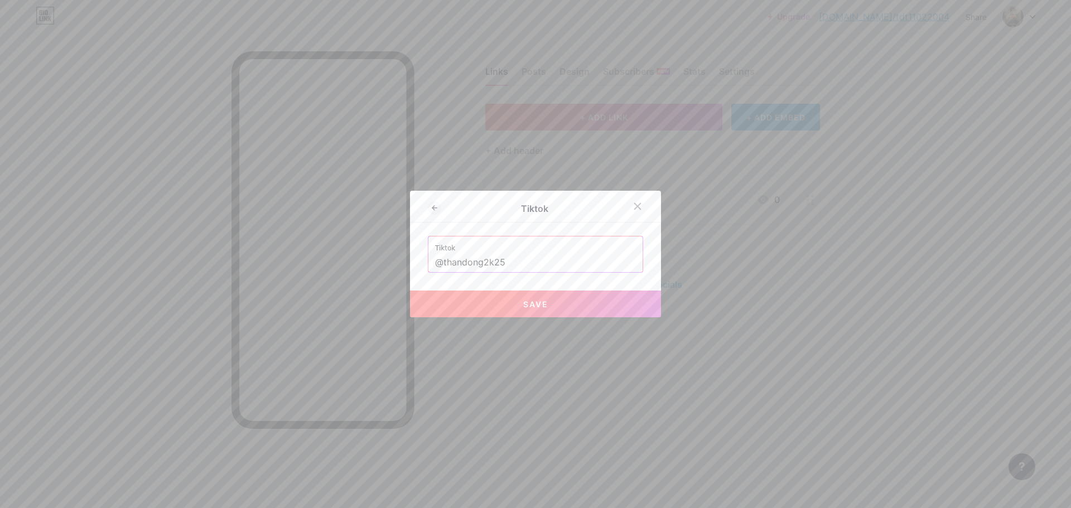
click at [562, 302] on button "Save" at bounding box center [535, 304] width 251 height 27
type input "https://tiktok.com/@thandong2k25"
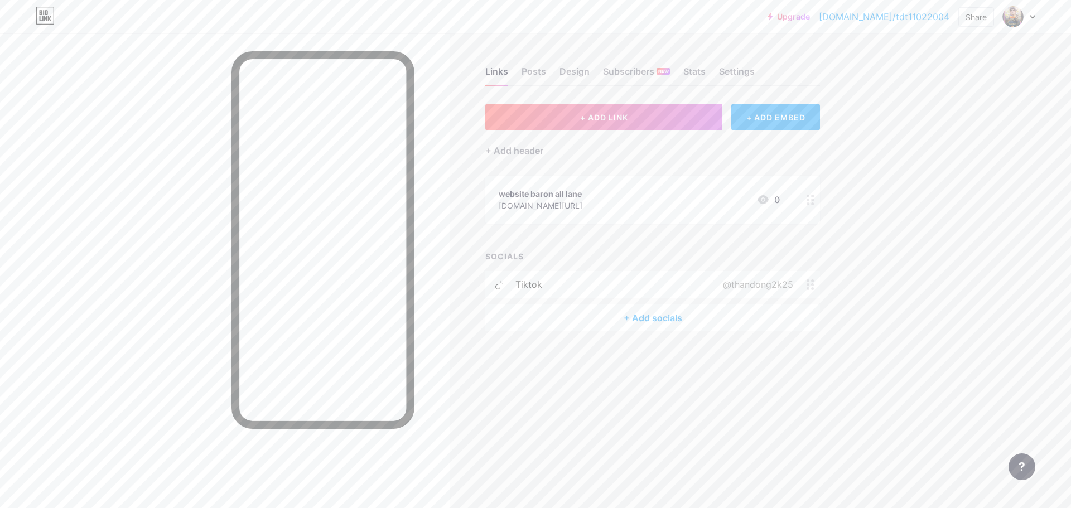
click at [661, 321] on div "+ Add socials" at bounding box center [652, 317] width 335 height 27
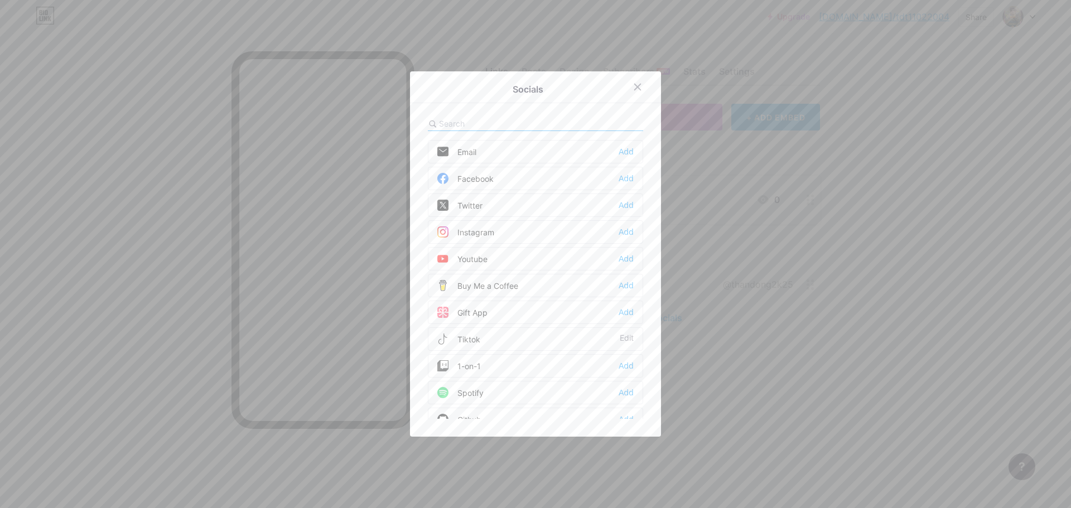
click at [525, 125] on input "text" at bounding box center [500, 124] width 123 height 12
type input "z"
click at [637, 93] on div at bounding box center [637, 87] width 20 height 20
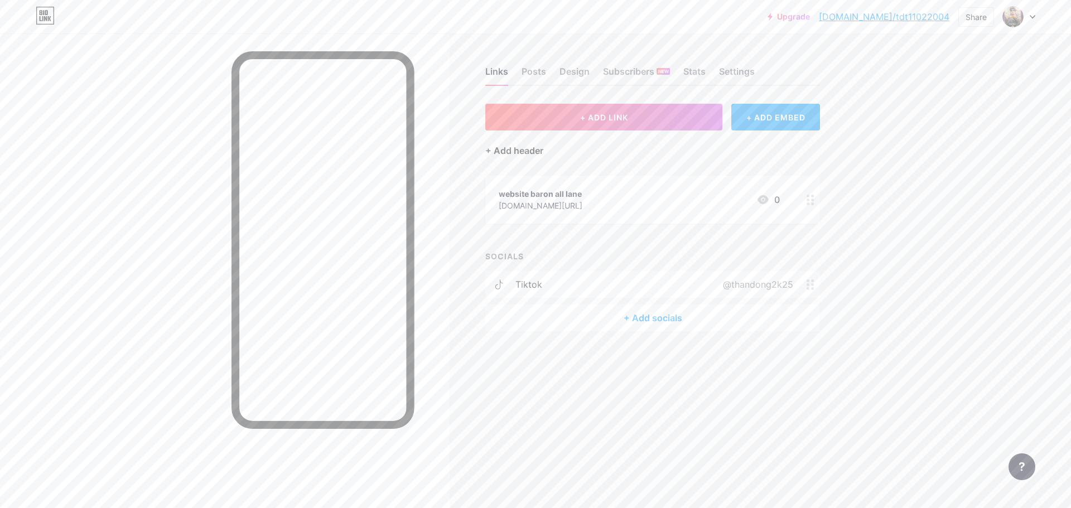
click at [522, 153] on div "+ Add header" at bounding box center [514, 150] width 58 height 13
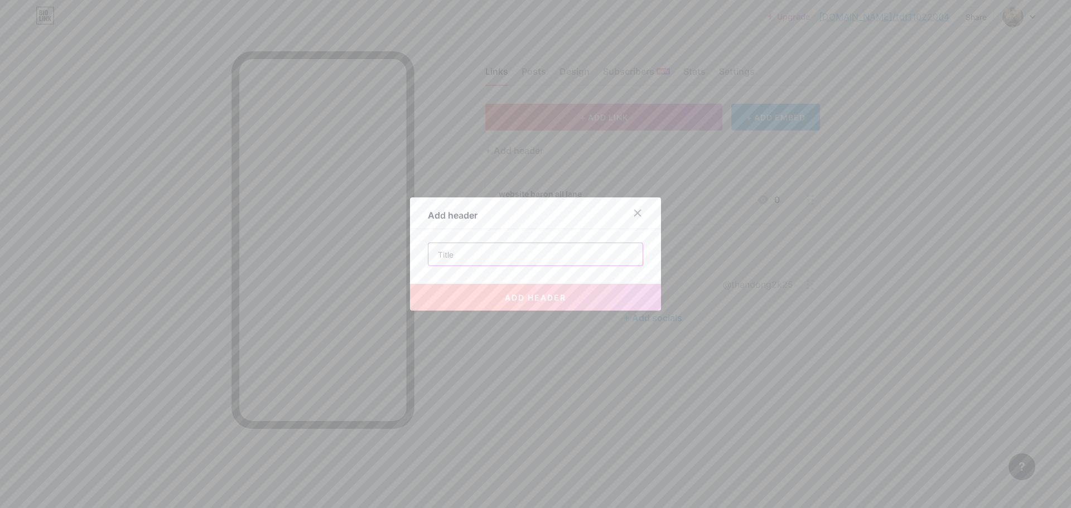
click at [526, 256] on input "text" at bounding box center [535, 254] width 214 height 22
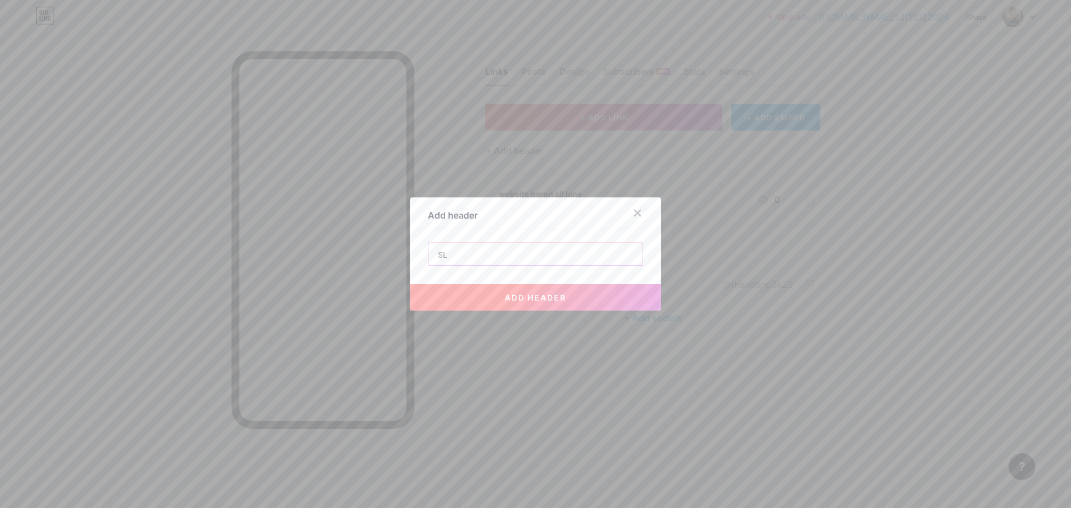
type input "S"
type input "d"
type input "S"
type input "d"
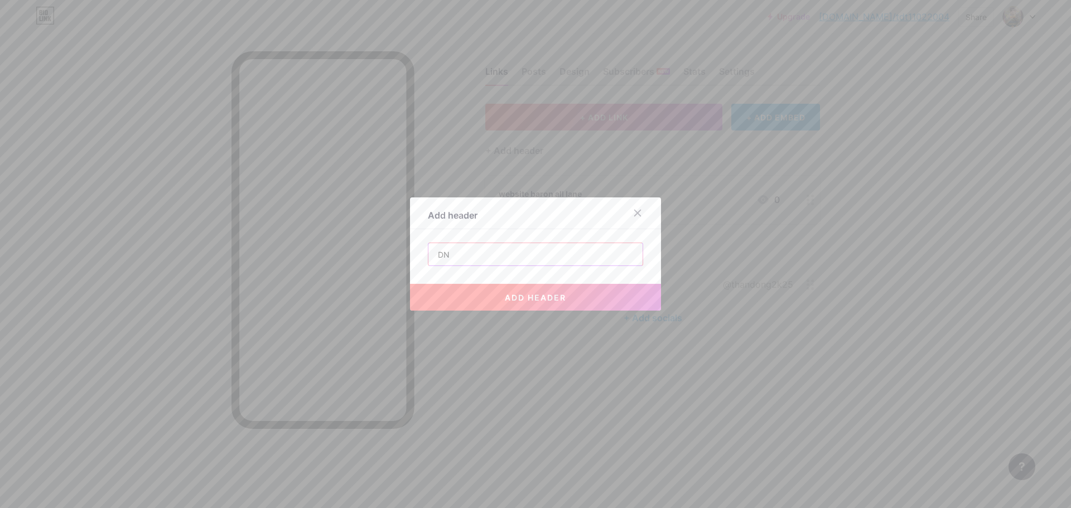
type input "D"
type input "d"
type input "D"
type input "d"
type input "D"
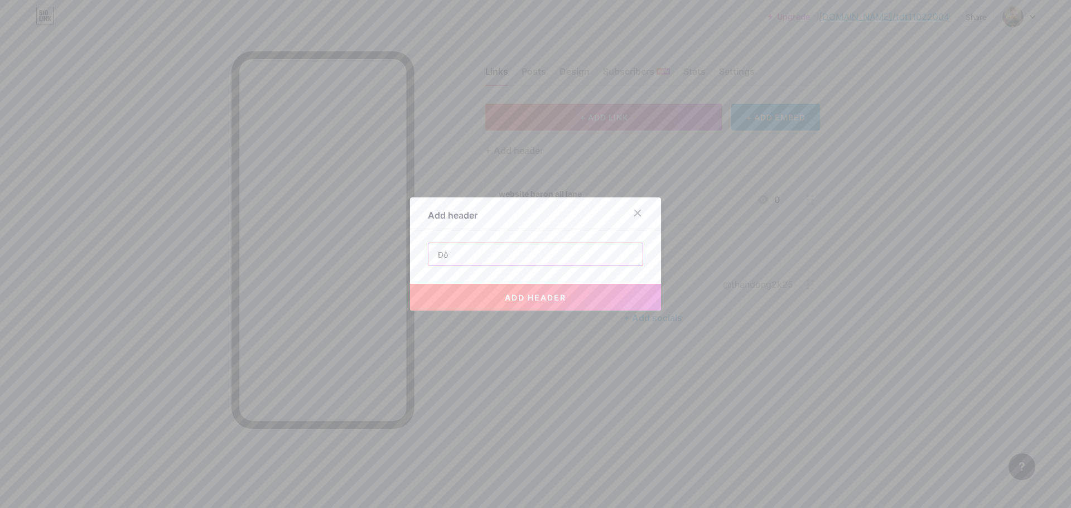
type input "Đ"
type input "Thông Tin Liên Hệ"
click at [548, 299] on span "add header" at bounding box center [535, 297] width 61 height 9
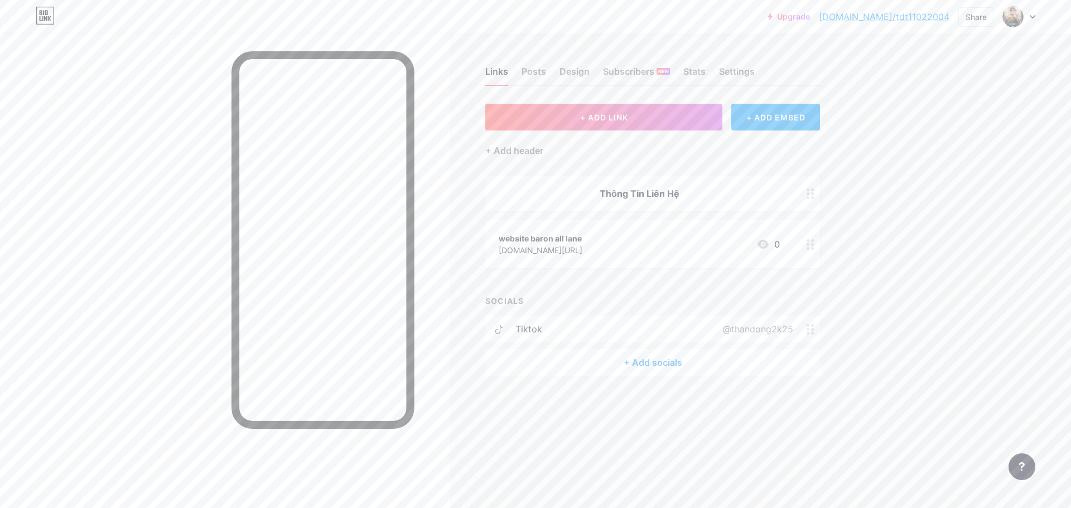
click at [662, 196] on div "Thông Tin Liên Hệ" at bounding box center [639, 193] width 281 height 13
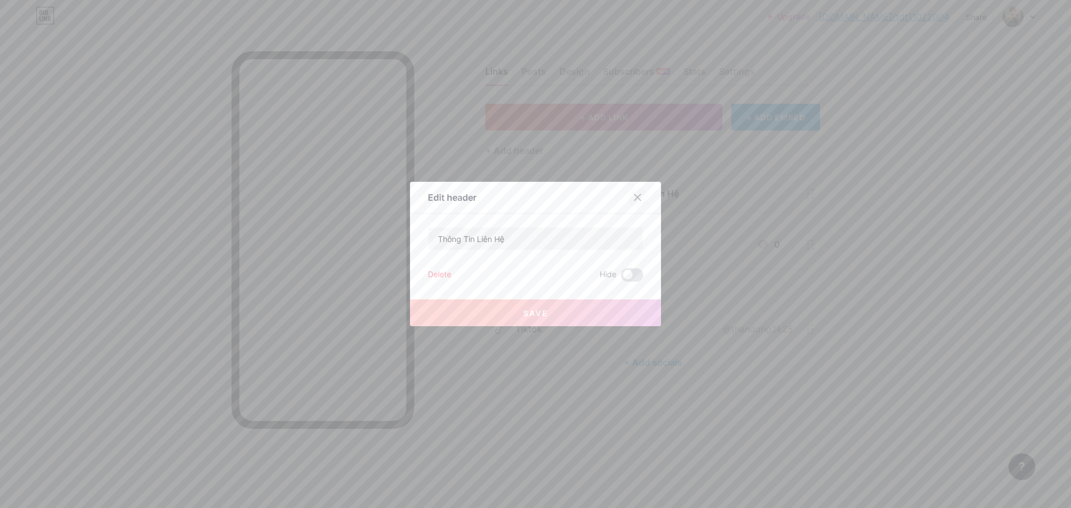
click at [638, 194] on div at bounding box center [637, 197] width 20 height 20
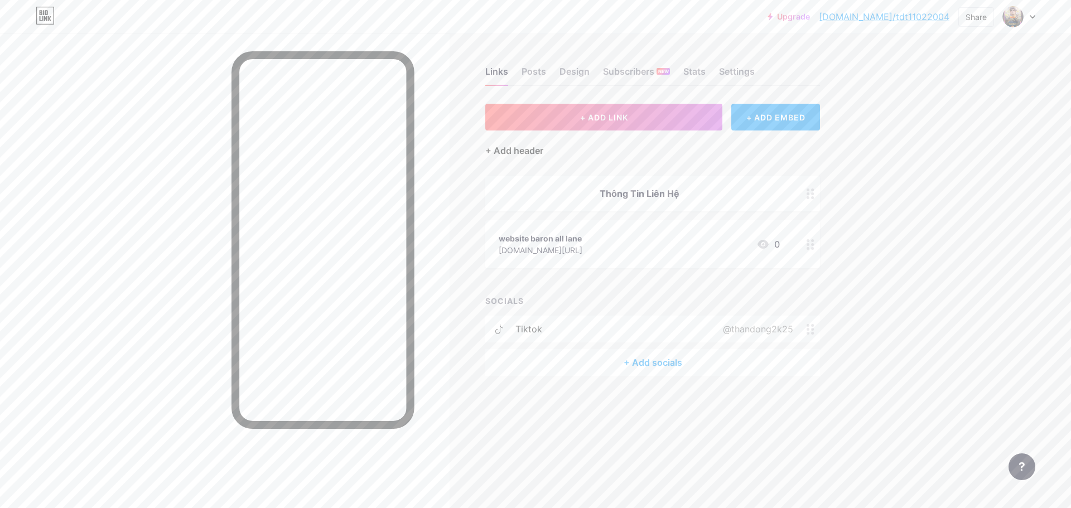
click at [507, 148] on div "+ Add header" at bounding box center [514, 150] width 58 height 13
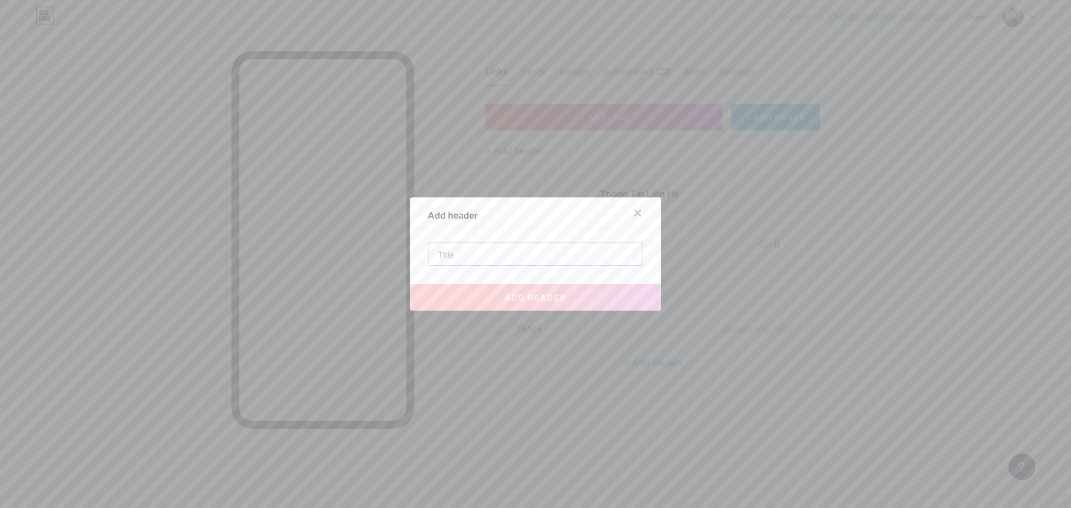
click at [541, 253] on input "text" at bounding box center [535, 254] width 214 height 22
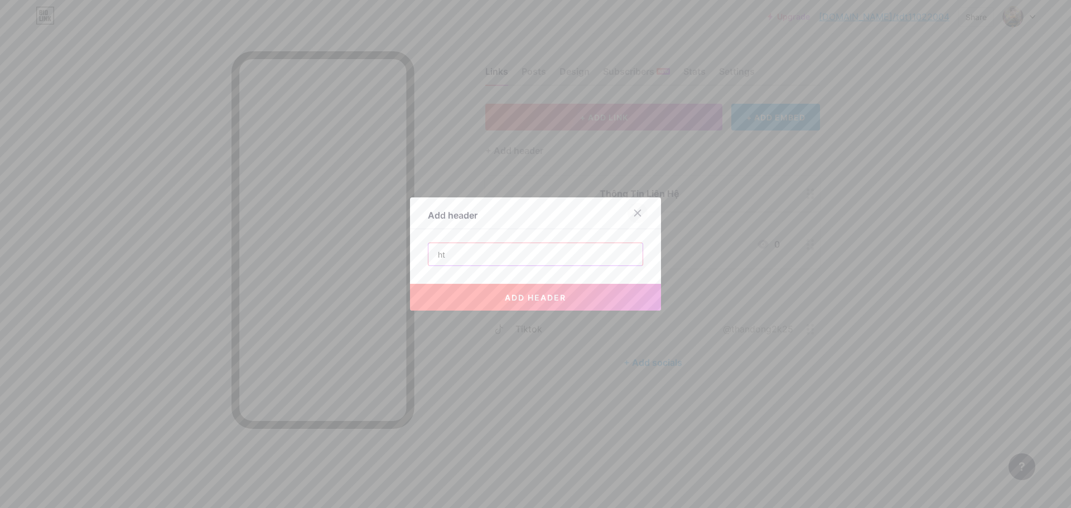
type input "h"
click at [635, 216] on icon at bounding box center [637, 213] width 9 height 9
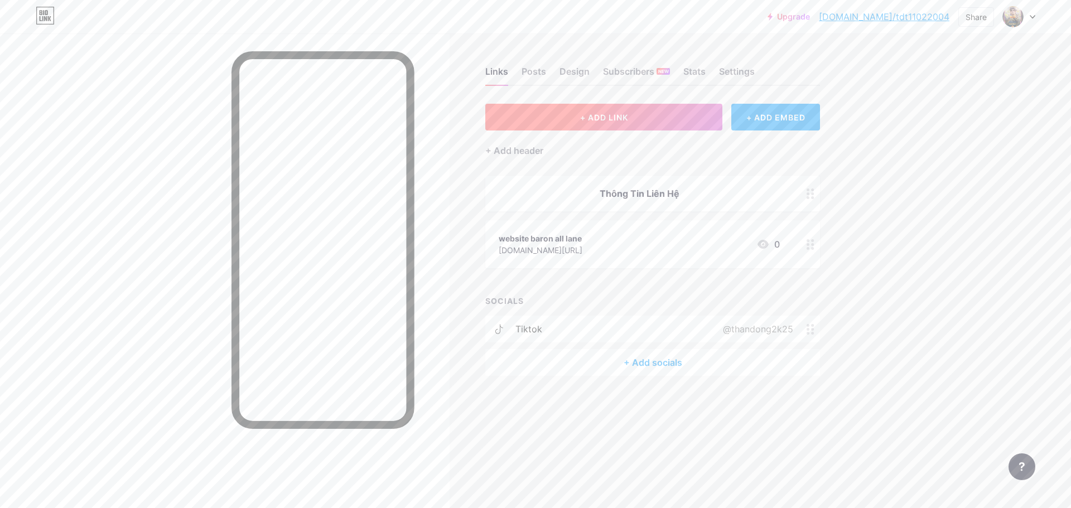
click at [593, 124] on button "+ ADD LINK" at bounding box center [603, 117] width 237 height 27
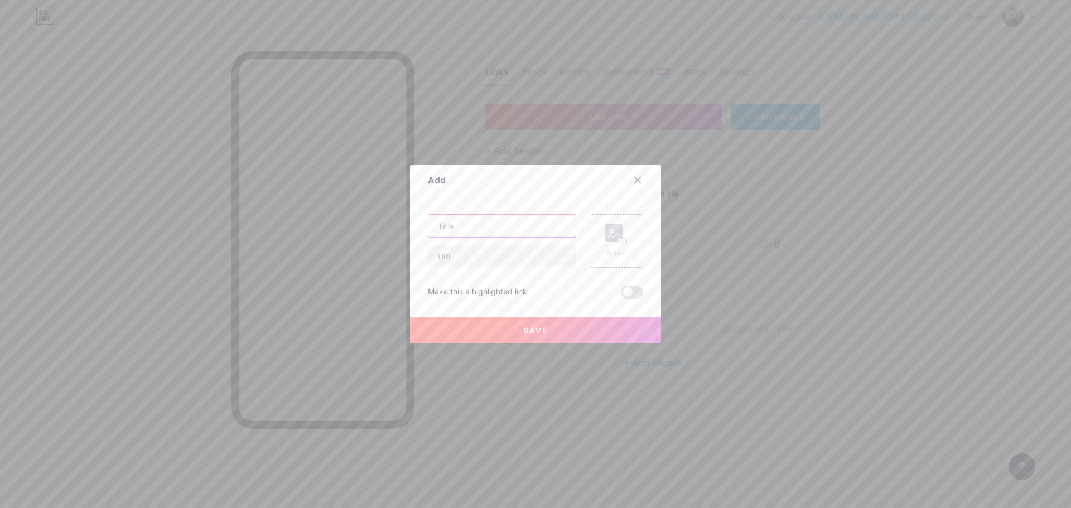
click at [502, 220] on input "text" at bounding box center [501, 226] width 147 height 22
type input "D"
type input "dép lào slot cứng"
click at [515, 263] on input "text" at bounding box center [501, 256] width 147 height 22
click at [529, 250] on input "https://zalo.me/" at bounding box center [501, 256] width 147 height 22
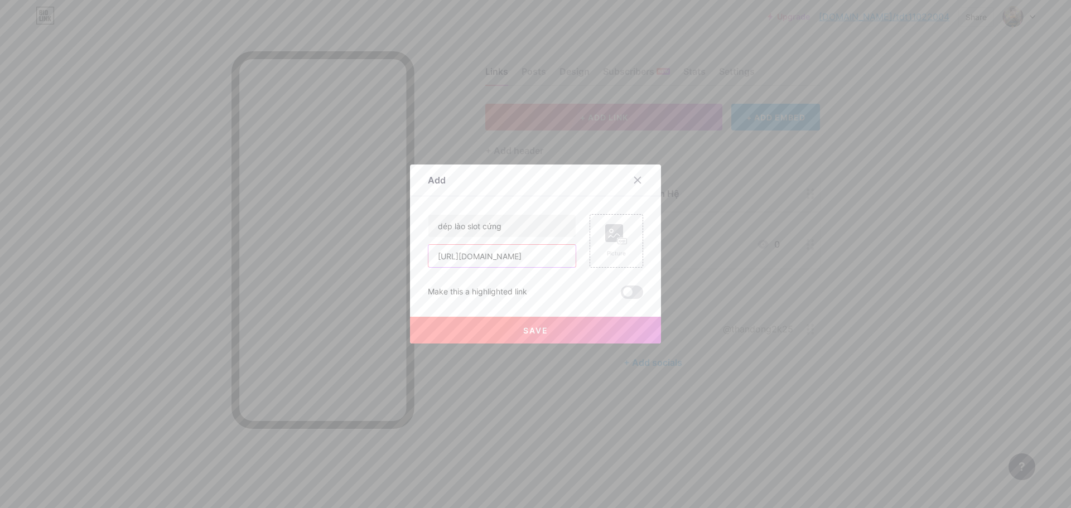
type input "https://zalo.me/baronalllane"
click at [616, 221] on div "Picture" at bounding box center [616, 241] width 54 height 54
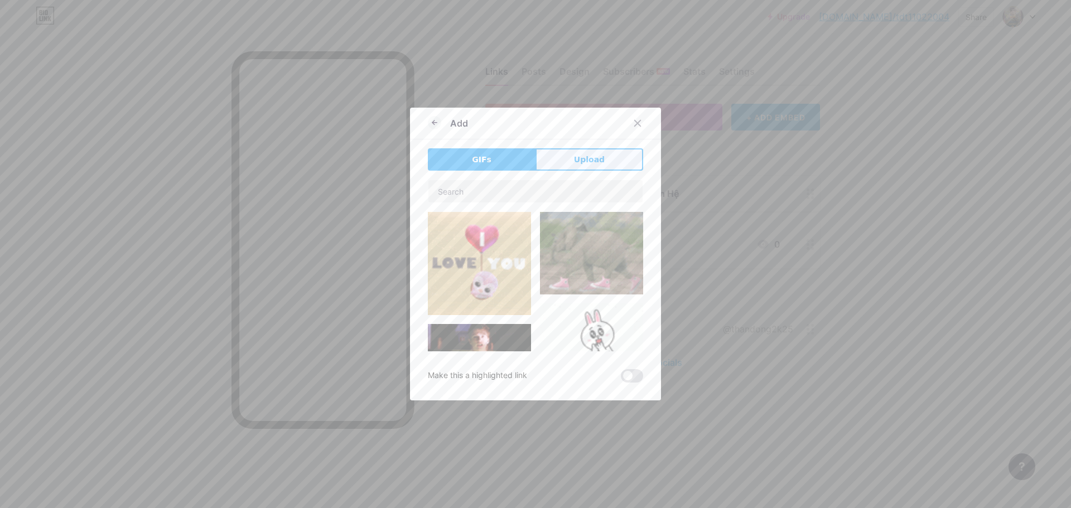
click at [593, 163] on span "Upload" at bounding box center [589, 160] width 31 height 12
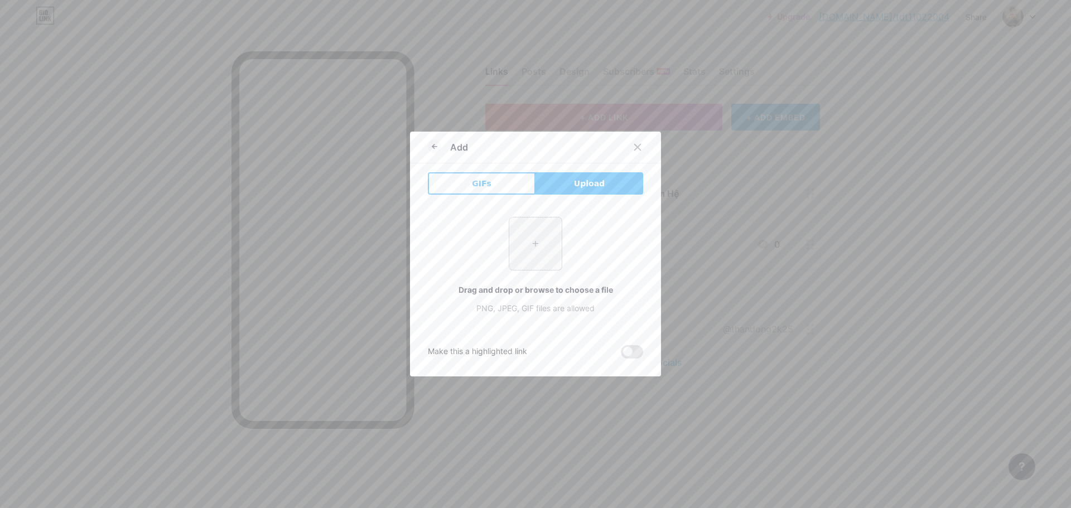
click at [540, 240] on input "file" at bounding box center [535, 243] width 52 height 52
type input "C:\fakepath\z6916456313644_04a14a913ff88acc3b6075ffb081d961.jpg"
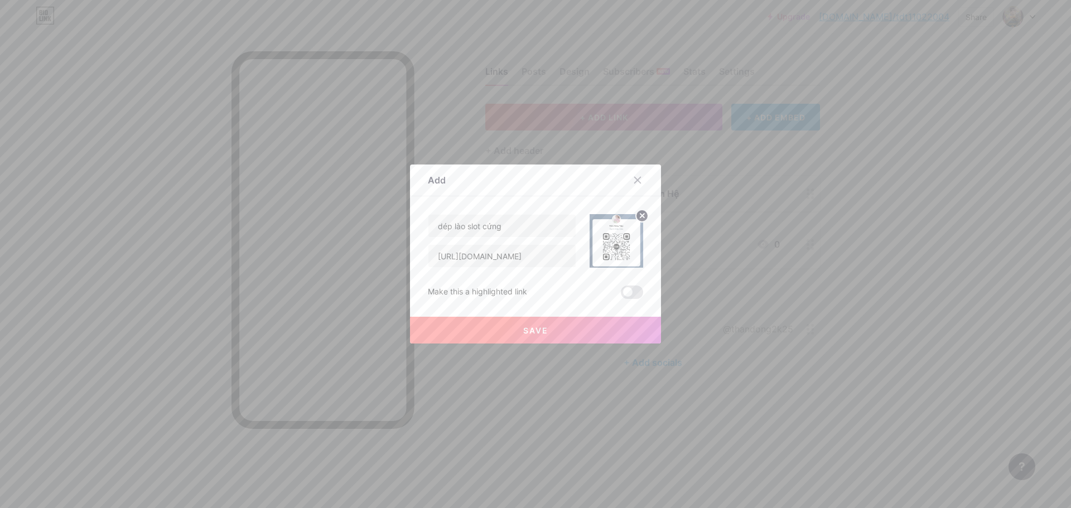
click at [621, 335] on button "Save" at bounding box center [535, 330] width 251 height 27
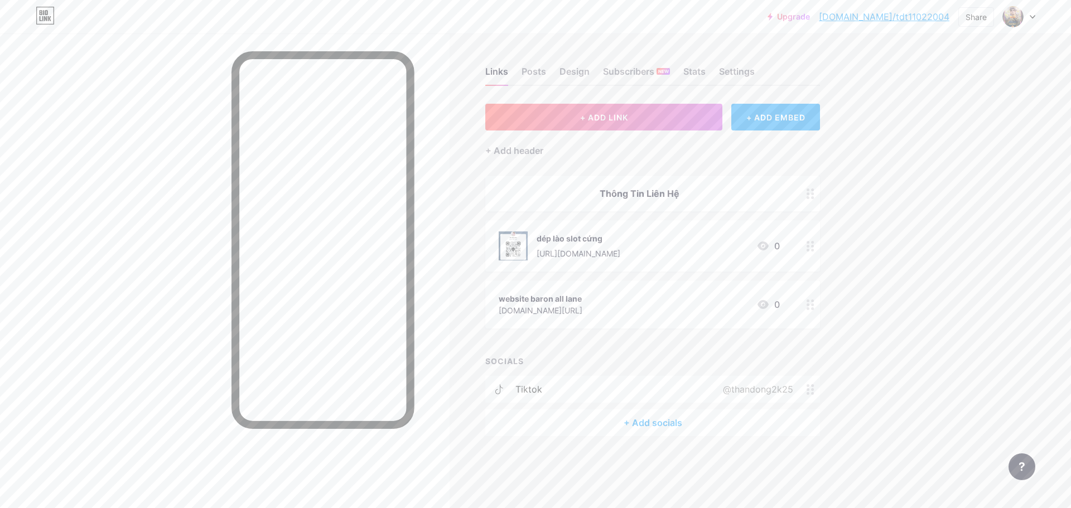
click at [766, 248] on icon at bounding box center [762, 245] width 11 height 9
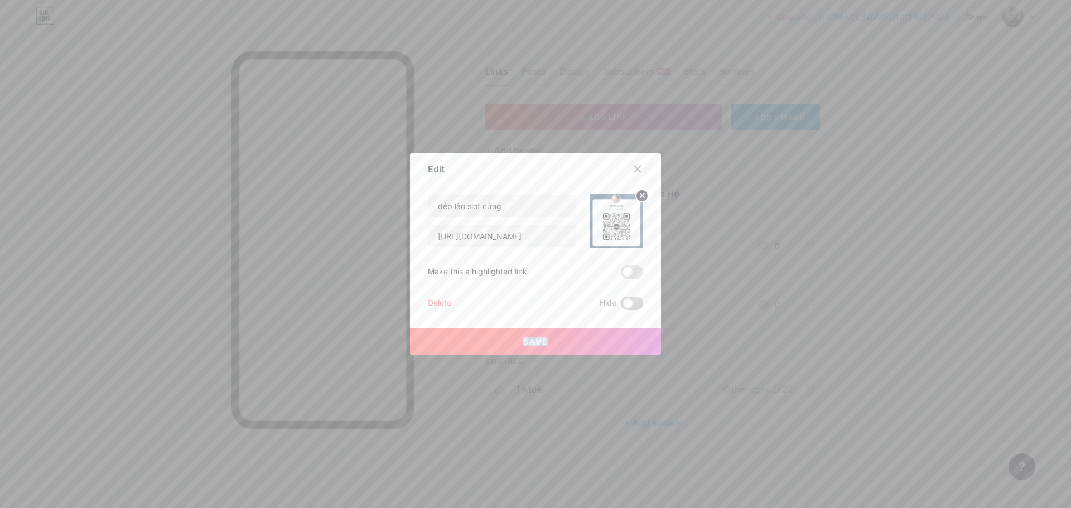
click at [620, 308] on div "dép lào slot cứng https://zalo.me/baronalllane Make this a highlighted link Del…" at bounding box center [535, 252] width 215 height 116
click at [633, 301] on span at bounding box center [632, 303] width 22 height 13
click at [621, 306] on input "checkbox" at bounding box center [621, 306] width 0 height 0
click at [633, 301] on span at bounding box center [632, 303] width 22 height 13
click at [621, 306] on input "checkbox" at bounding box center [621, 306] width 0 height 0
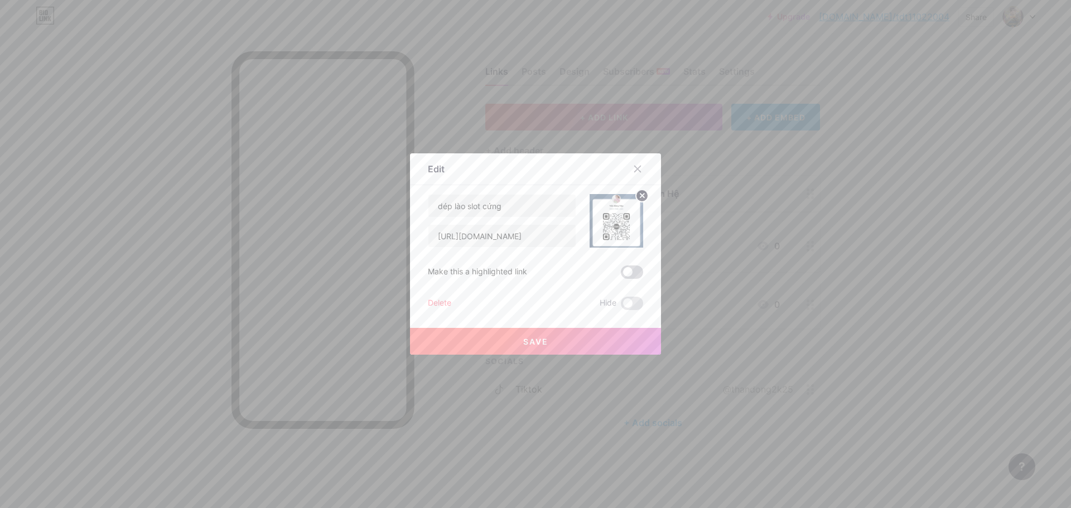
click at [636, 275] on span at bounding box center [632, 271] width 22 height 13
click at [621, 275] on input "checkbox" at bounding box center [621, 275] width 0 height 0
click at [616, 338] on button "Save" at bounding box center [535, 341] width 251 height 27
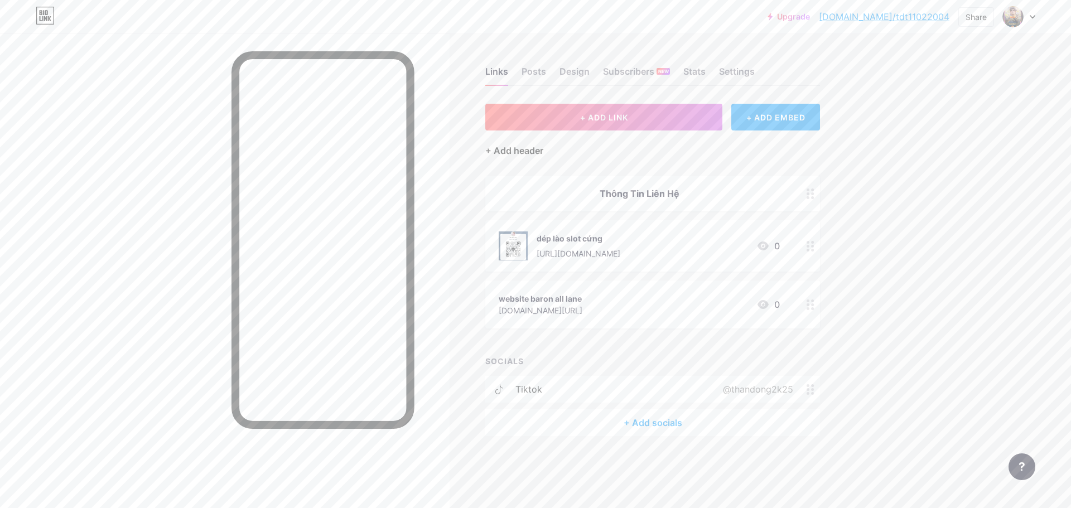
click at [517, 154] on div "+ Add header" at bounding box center [514, 150] width 58 height 13
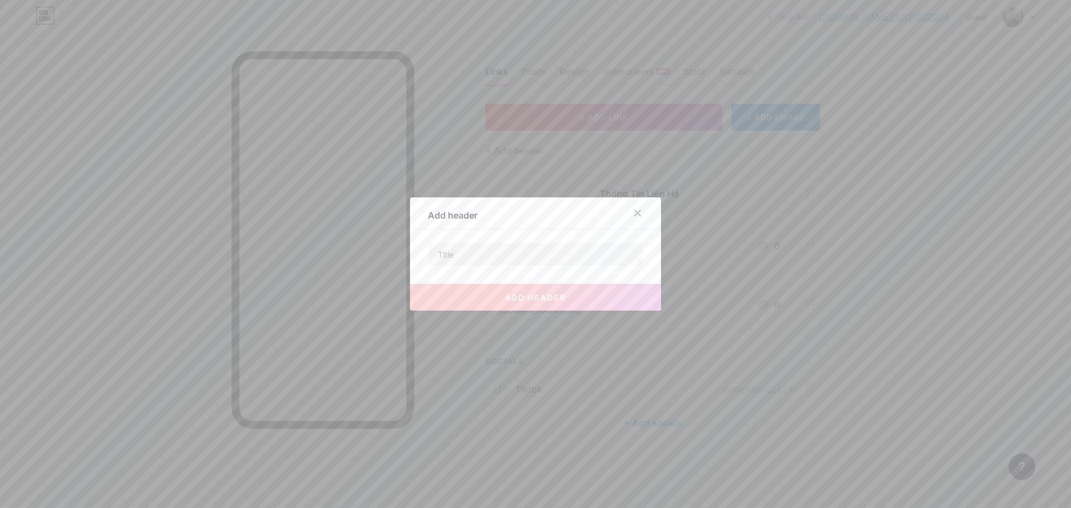
click at [638, 215] on div at bounding box center [637, 213] width 20 height 20
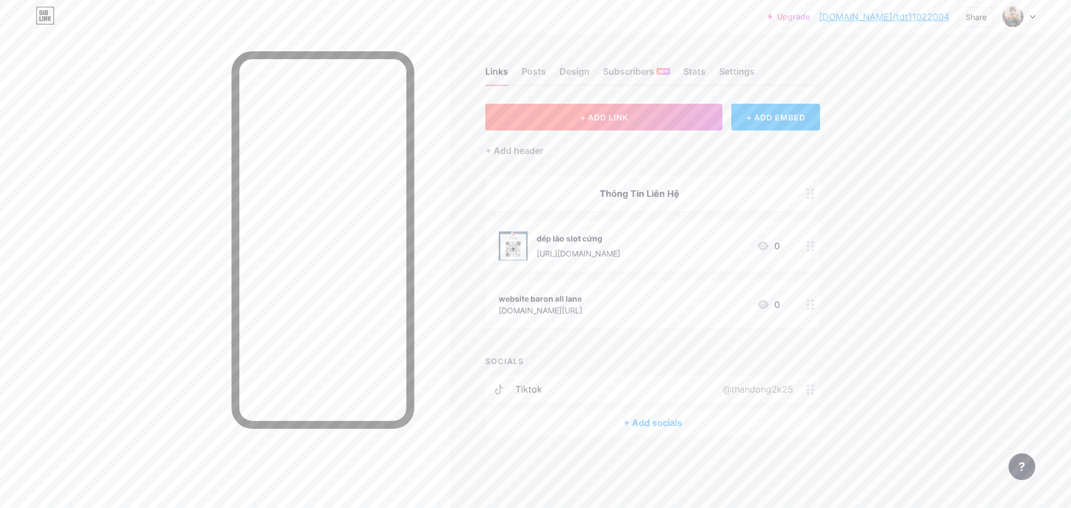
click at [628, 128] on button "+ ADD LINK" at bounding box center [603, 117] width 237 height 27
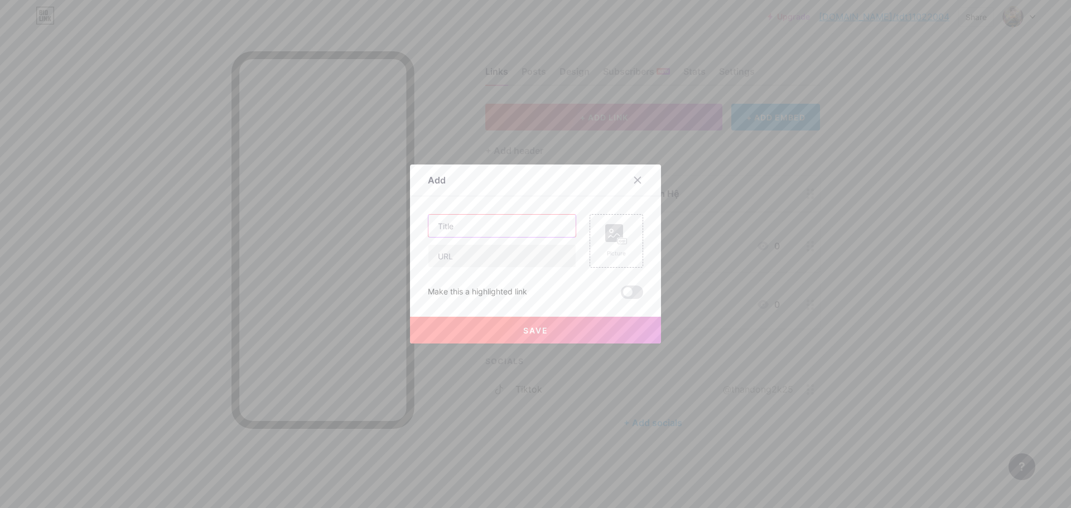
click at [512, 229] on input "text" at bounding box center [501, 226] width 147 height 22
type input "D"
type input "dnt gg đọc cmt trên live"
click at [527, 257] on input "text" at bounding box center [501, 256] width 147 height 22
click at [638, 182] on div at bounding box center [637, 180] width 20 height 20
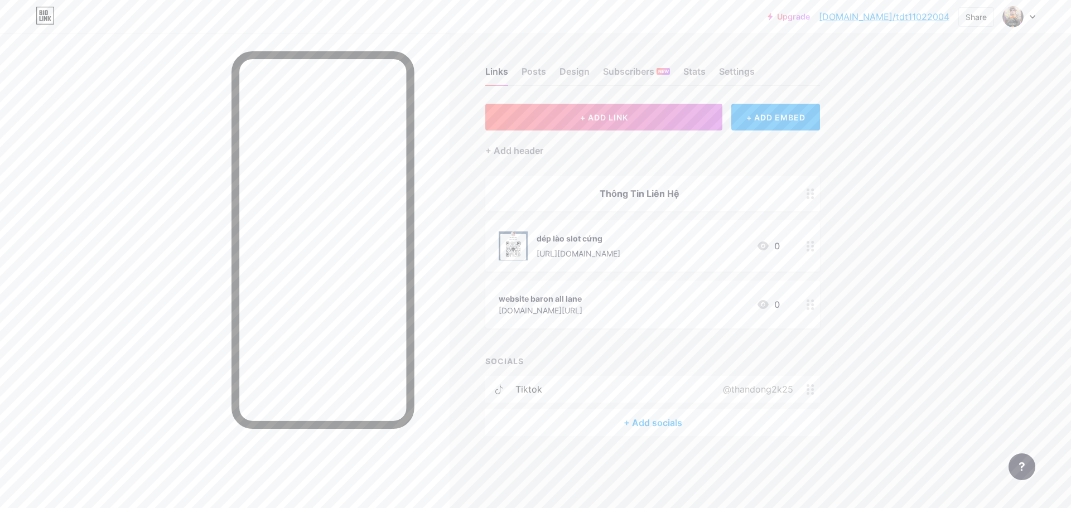
drag, startPoint x: 563, startPoint y: 83, endPoint x: 593, endPoint y: 82, distance: 30.7
click at [563, 83] on div "Design" at bounding box center [574, 75] width 30 height 20
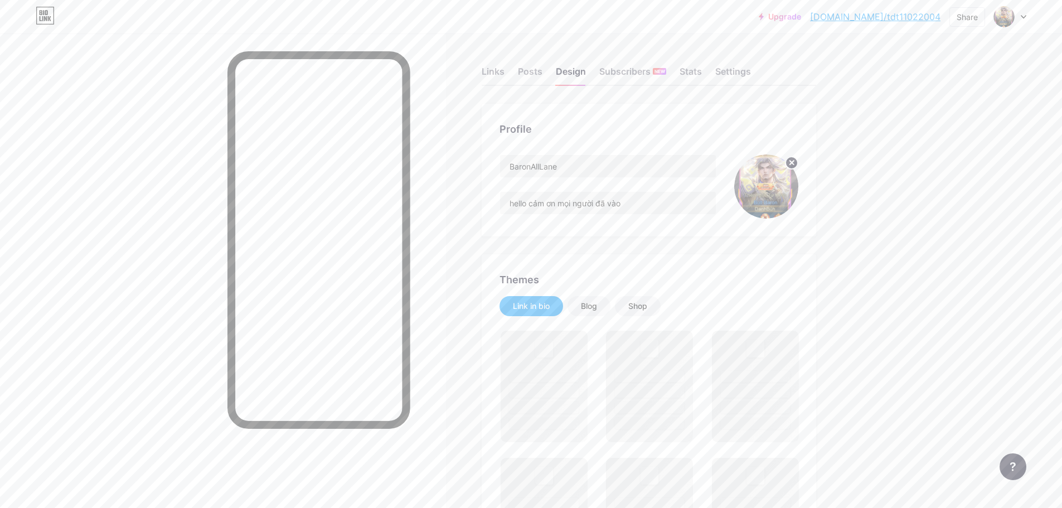
click at [897, 18] on link "bio.link/tdt11022004" at bounding box center [875, 16] width 130 height 13
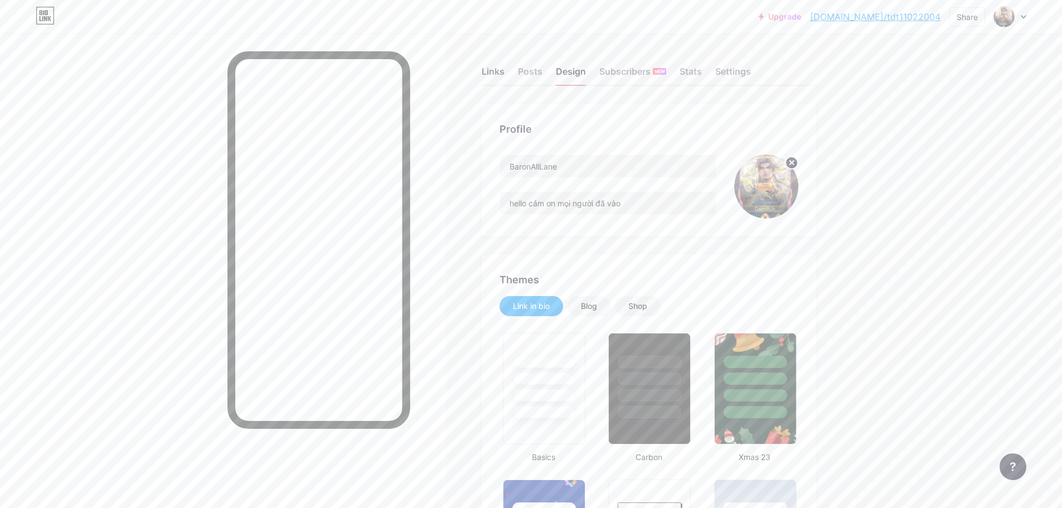
click at [505, 70] on div "Links" at bounding box center [493, 75] width 23 height 20
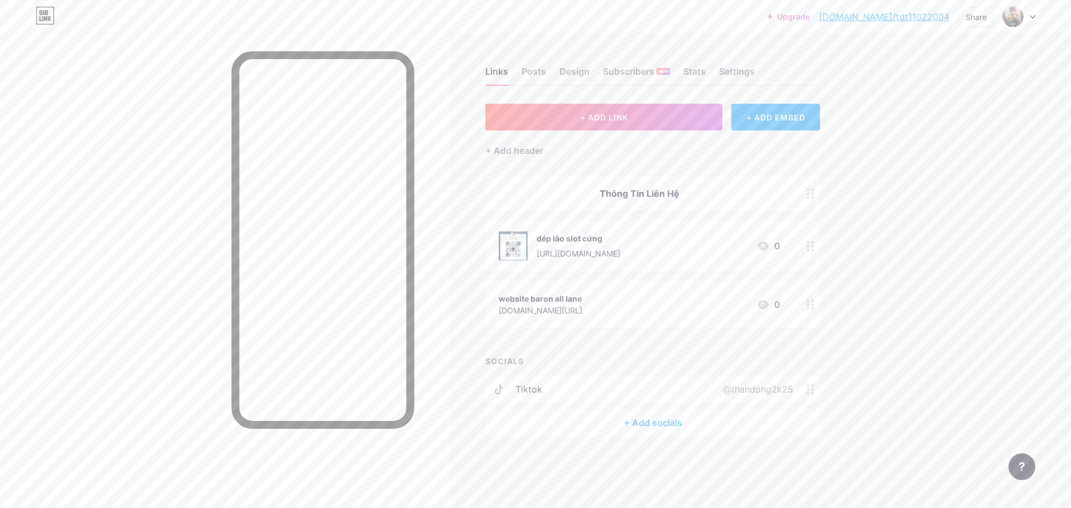
click at [802, 249] on div at bounding box center [810, 245] width 19 height 51
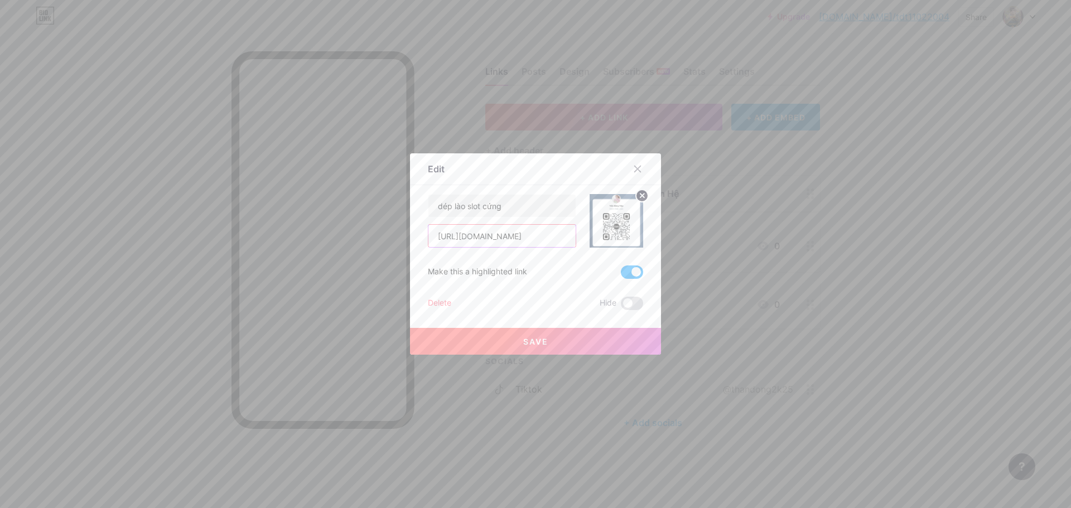
drag, startPoint x: 555, startPoint y: 240, endPoint x: 495, endPoint y: 247, distance: 60.6
click at [493, 247] on div "https://zalo.me/baronalllane" at bounding box center [502, 235] width 148 height 23
type input "https://zalo.me/0708235041"
click at [563, 351] on button "Save" at bounding box center [535, 341] width 251 height 27
